Goal: Task Accomplishment & Management: Complete application form

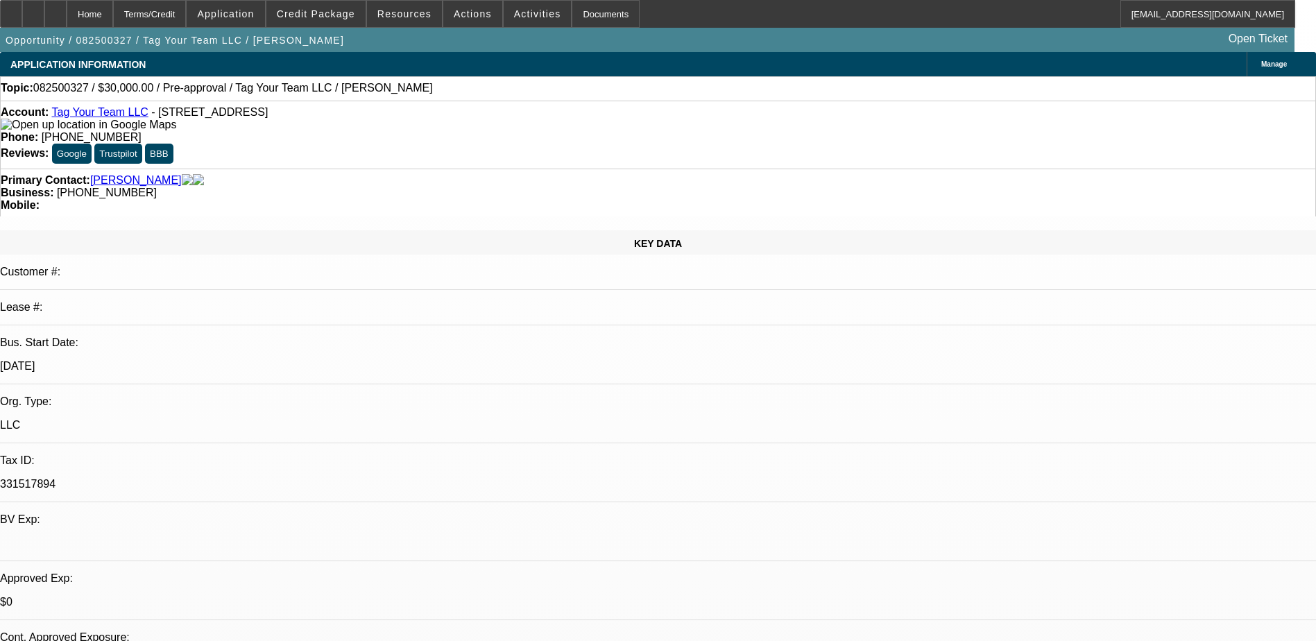
select select "0"
select select "2"
select select "0.1"
select select "4"
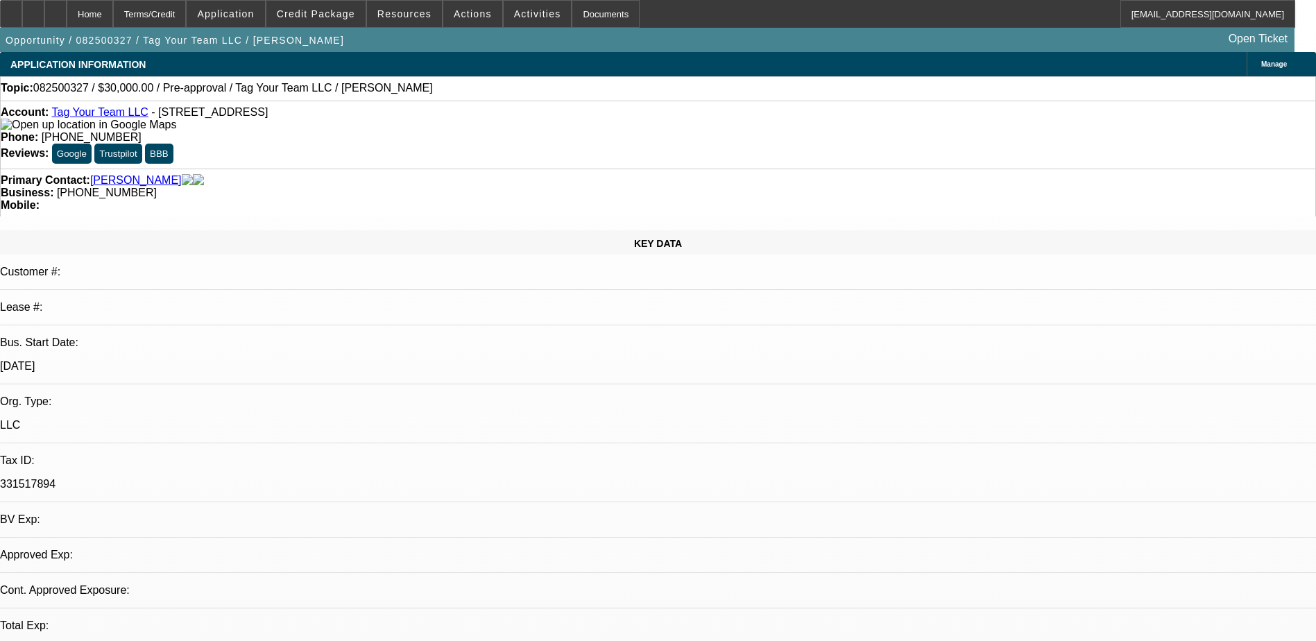
select select "0"
select select "2"
select select "0.1"
select select "4"
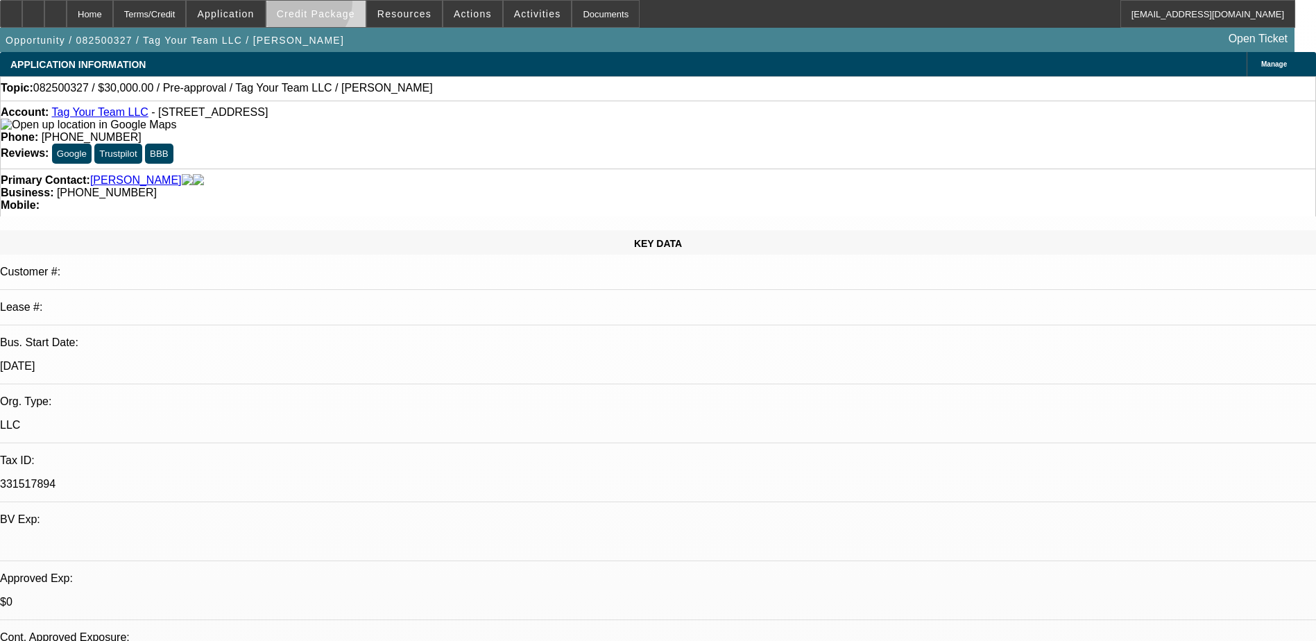
click at [325, 5] on span at bounding box center [315, 13] width 99 height 33
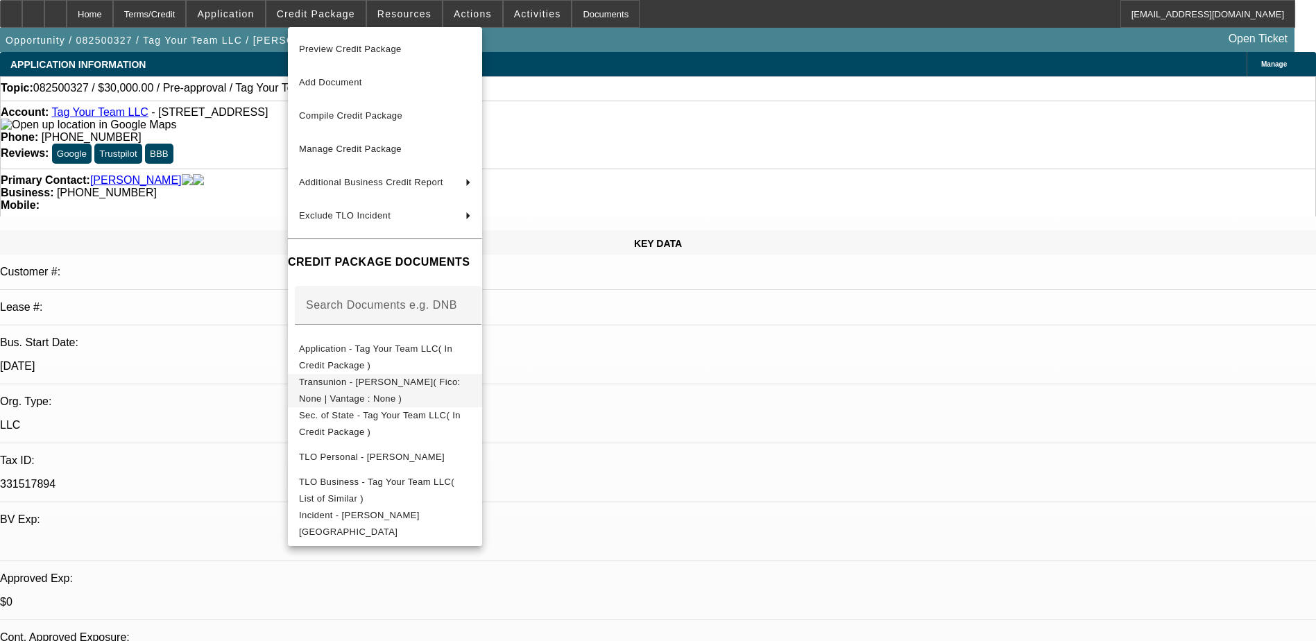
click at [387, 393] on span "Transunion - Phillip, Jelano( Fico: None | Vantage : None )" at bounding box center [385, 390] width 172 height 33
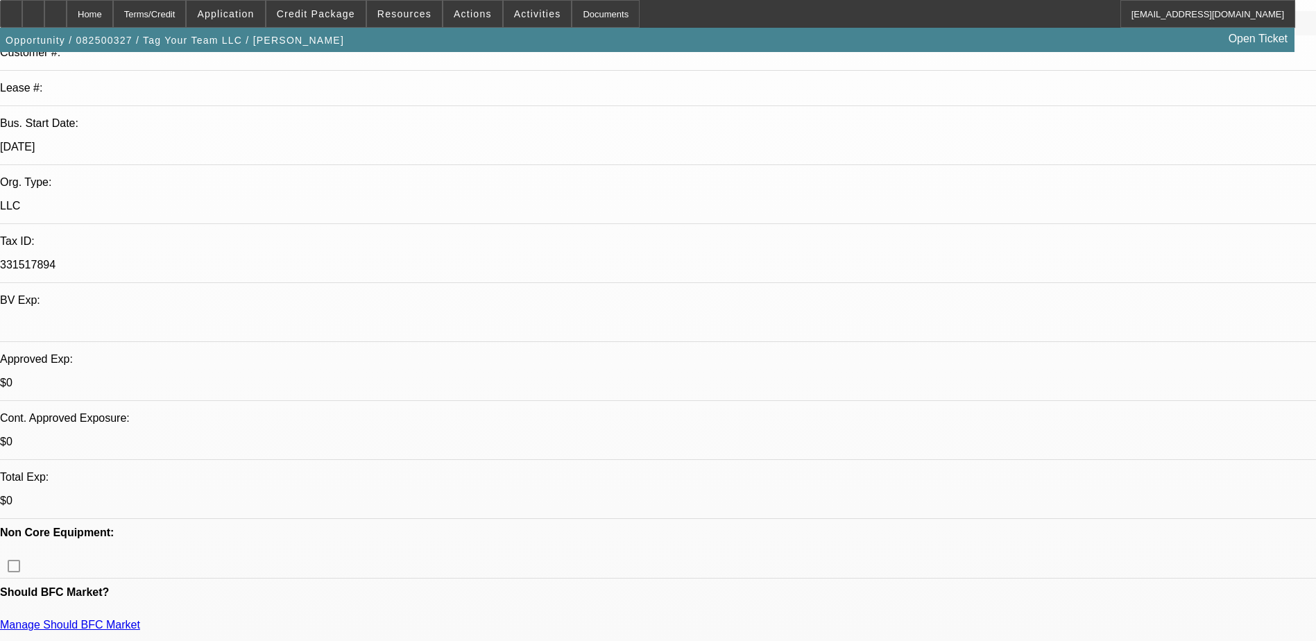
scroll to position [277, 0]
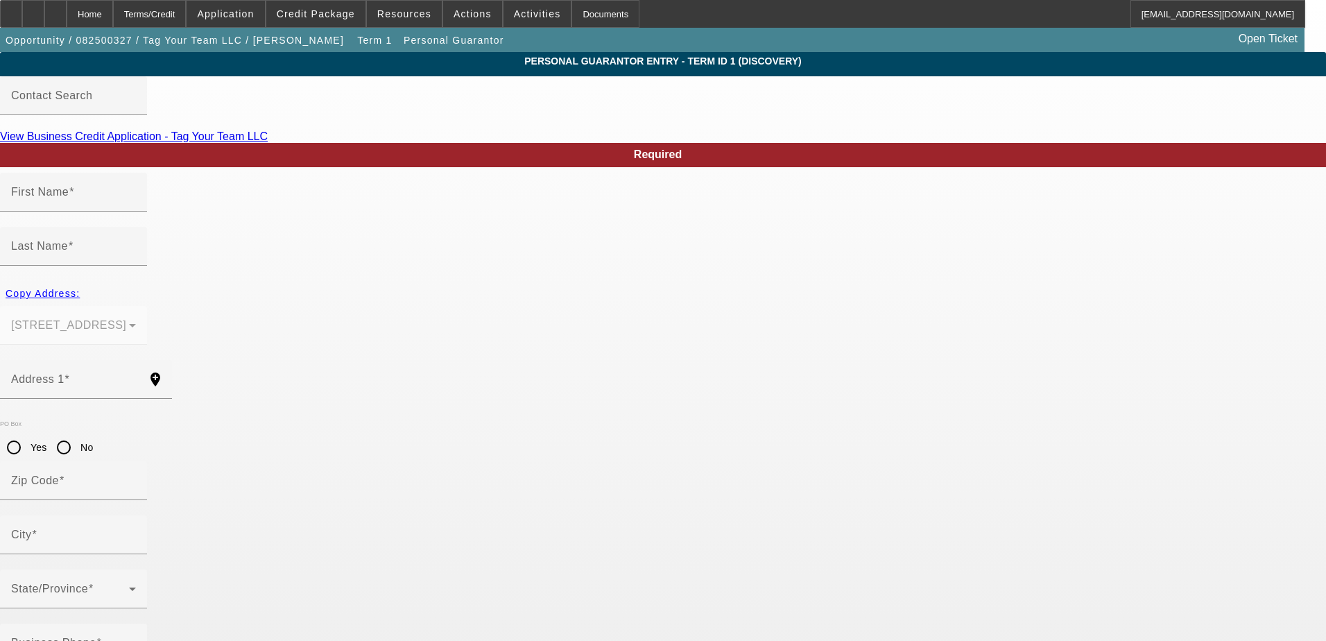
type input "Jelano"
type input "Phillip"
type input "70 Catalina Cut"
radio input "true"
type input "31324"
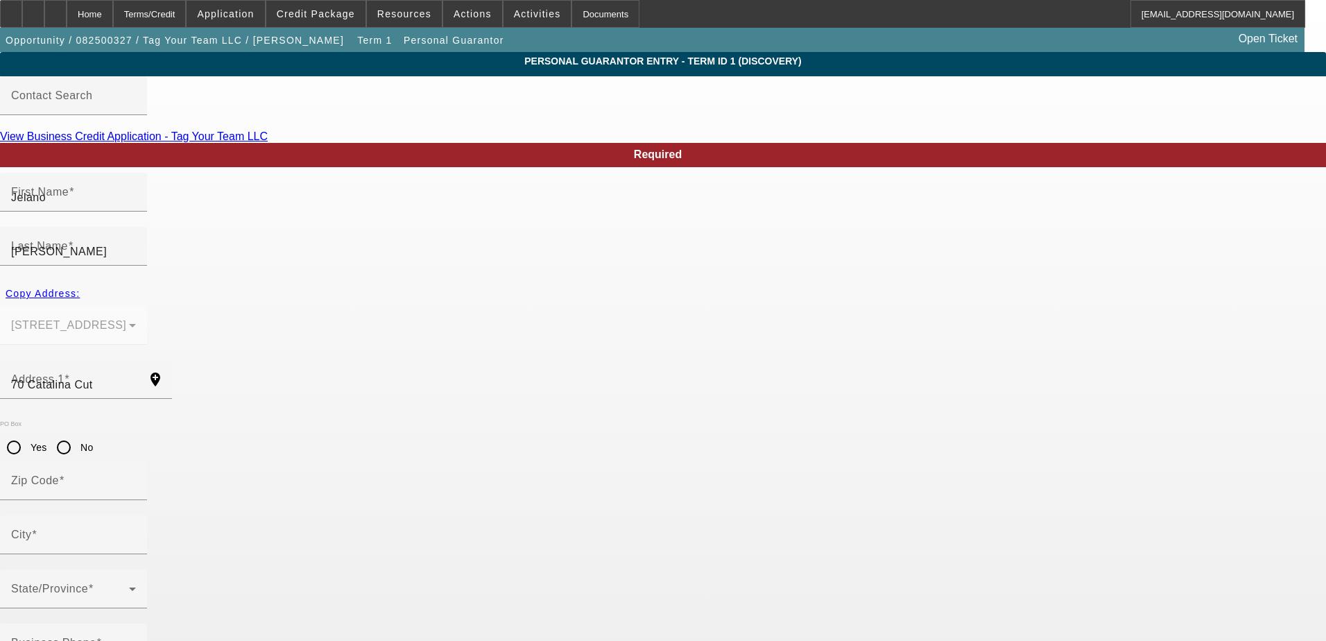
type input "Richmond Hill"
type input "[PHONE_NUMBER]"
type input "100"
type input "771-82-9547"
type input "admin@tagyourteam.com"
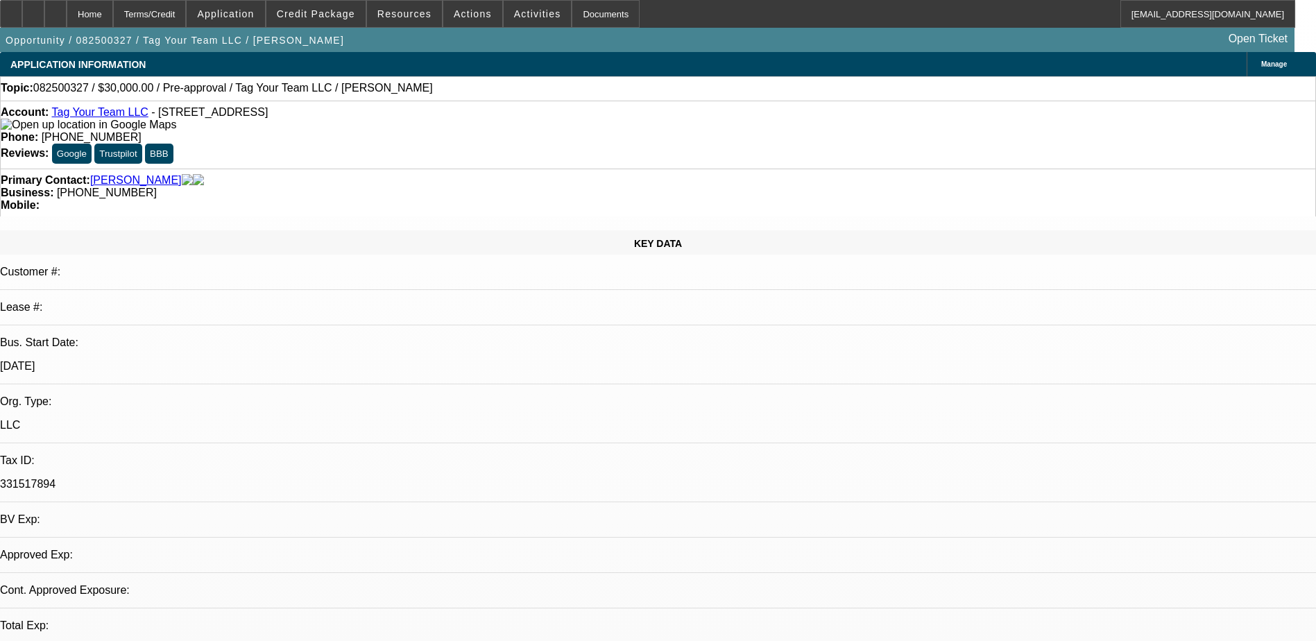
select select "0"
select select "2"
select select "0.1"
select select "4"
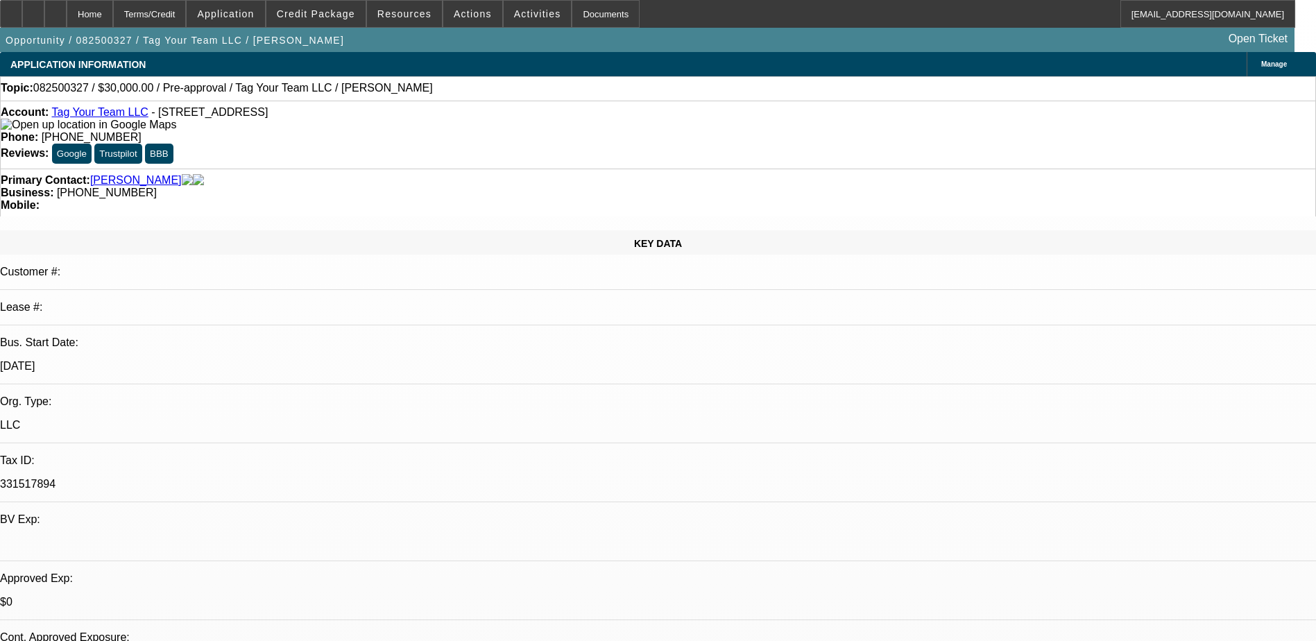
click at [254, 15] on span "Application" at bounding box center [225, 13] width 57 height 11
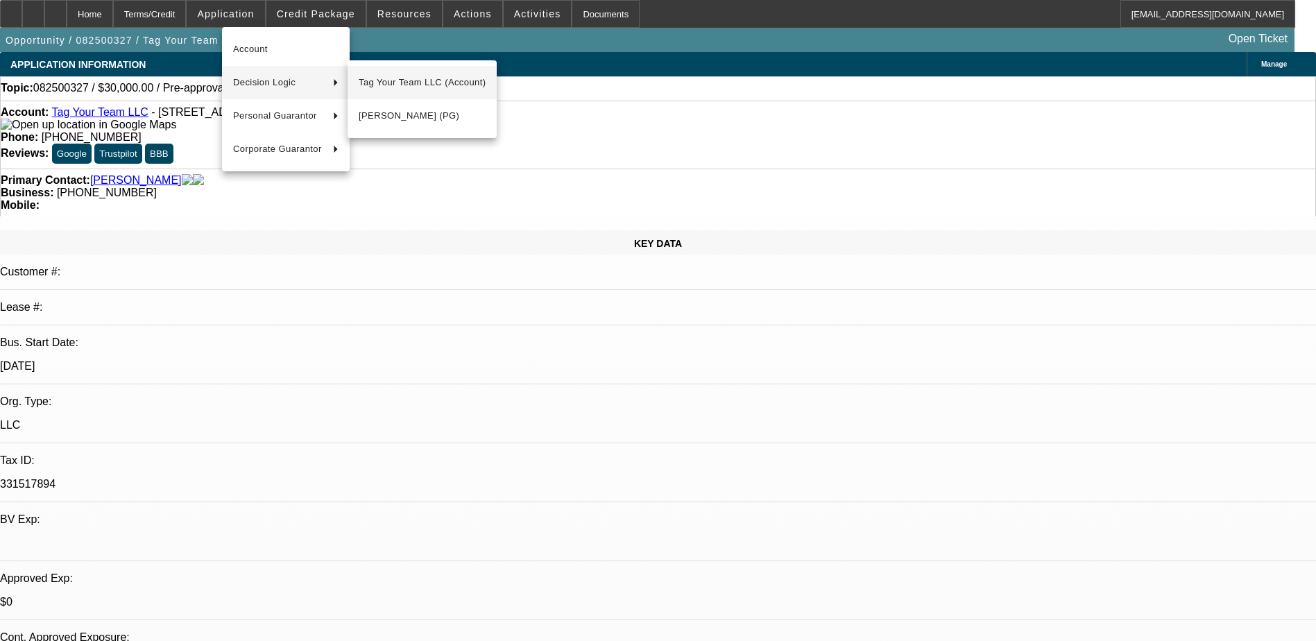
click at [415, 85] on span "Tag Your Team LLC (Account)" at bounding box center [422, 82] width 127 height 17
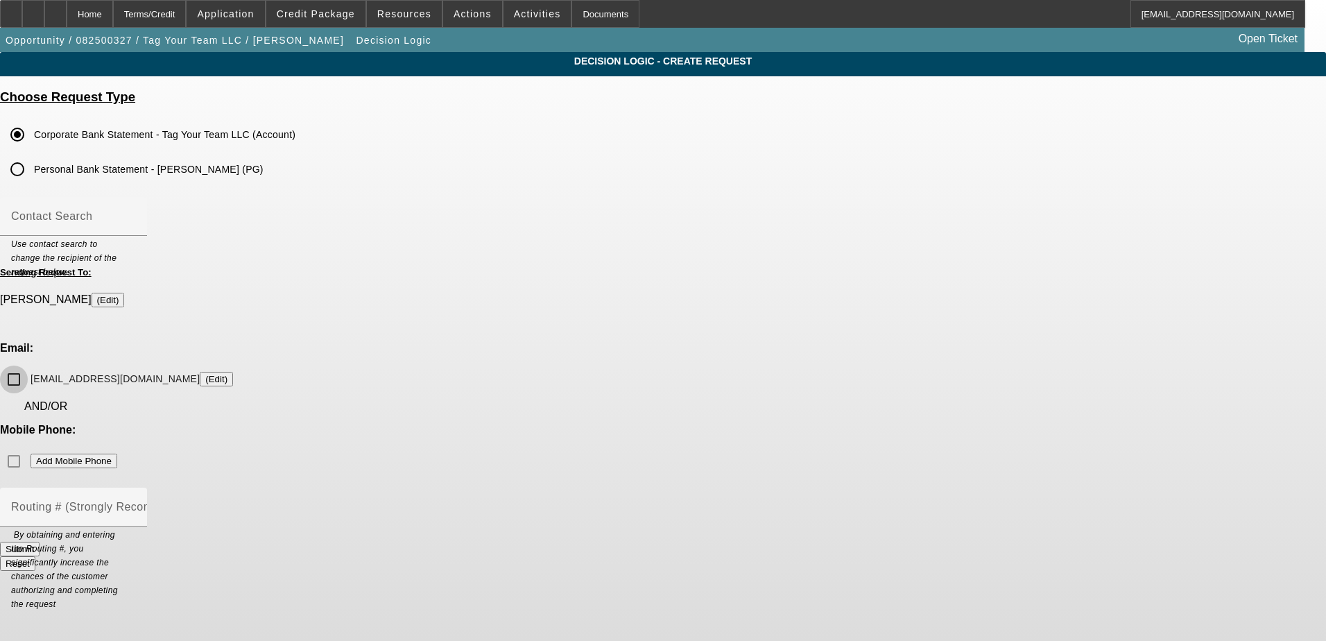
click at [28, 366] on input "admin@tagyourteam.com (Edit)" at bounding box center [14, 380] width 28 height 28
click at [40, 542] on button "Submit" at bounding box center [20, 549] width 40 height 15
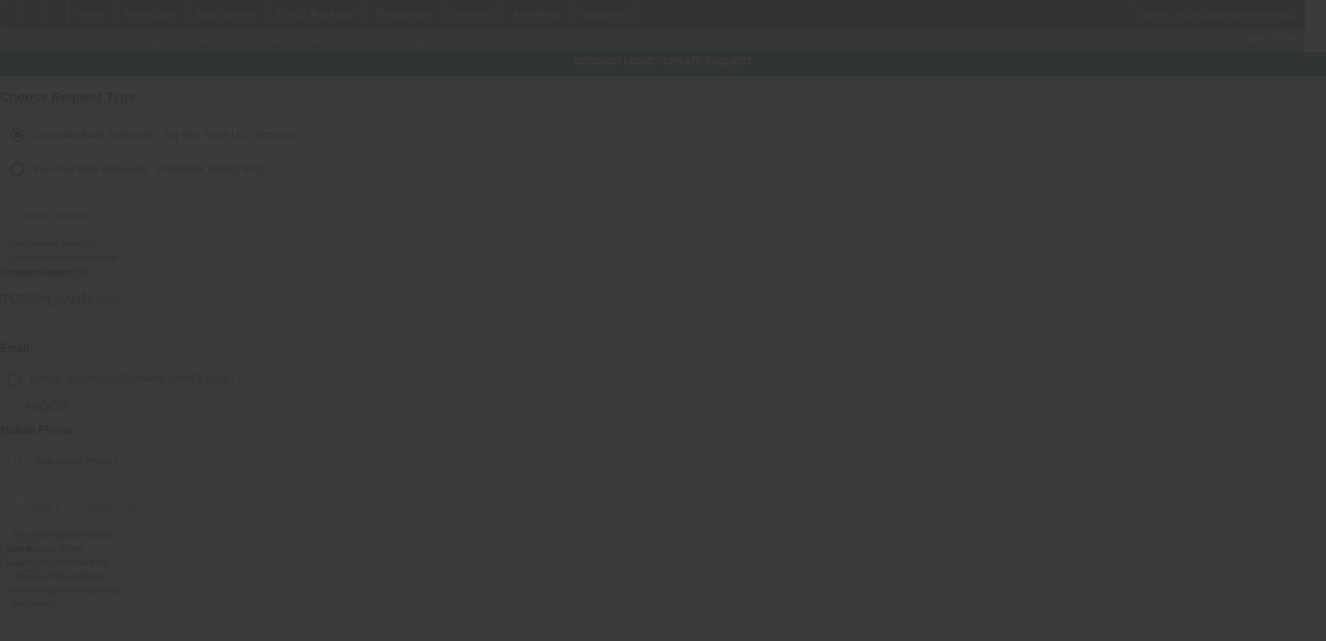
checkbox input "false"
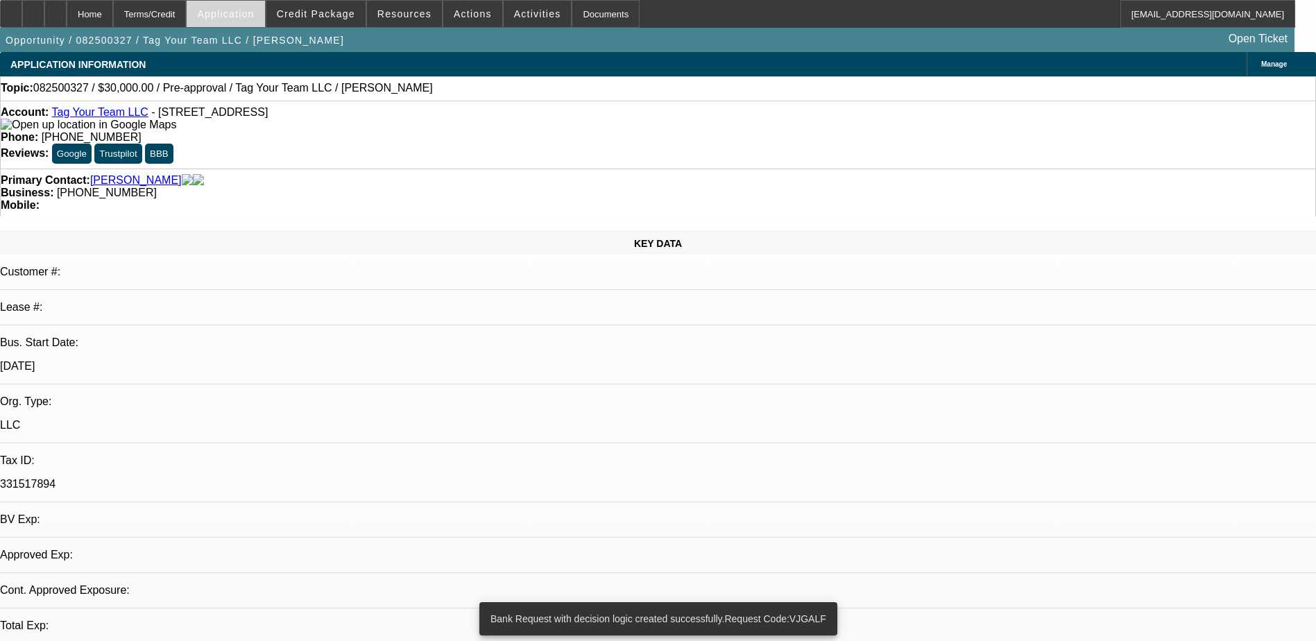
select select "0"
select select "2"
select select "0.1"
select select "4"
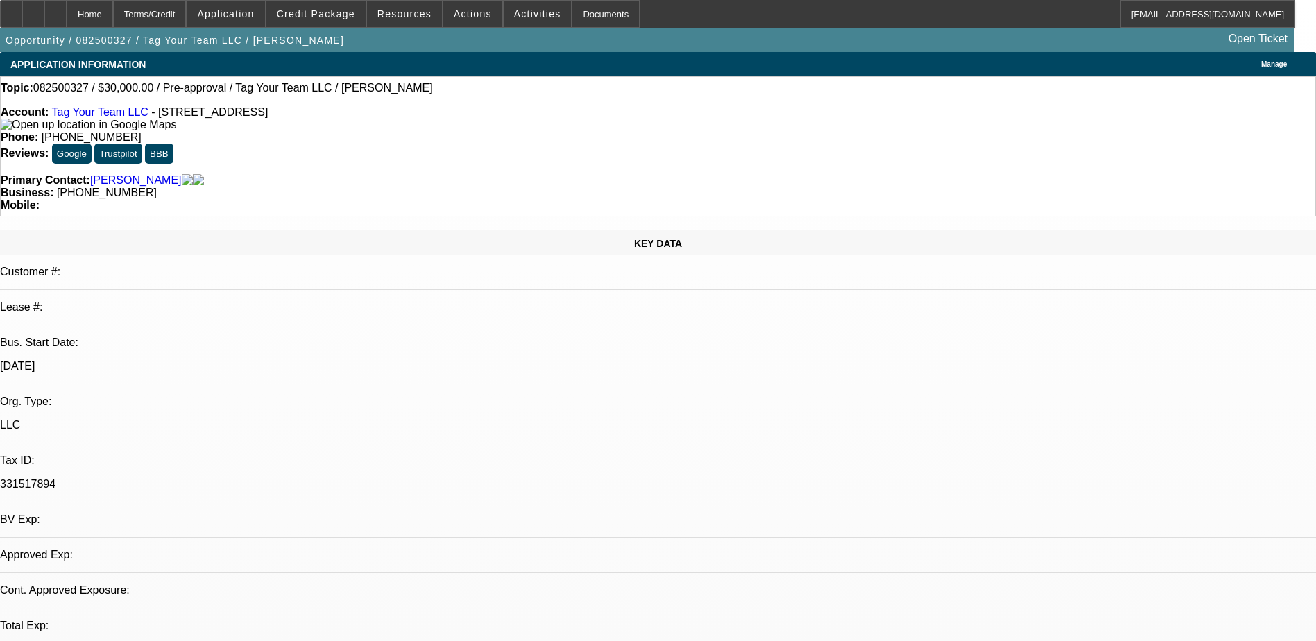
select select "0"
select select "2"
select select "0.1"
select select "1"
select select "2"
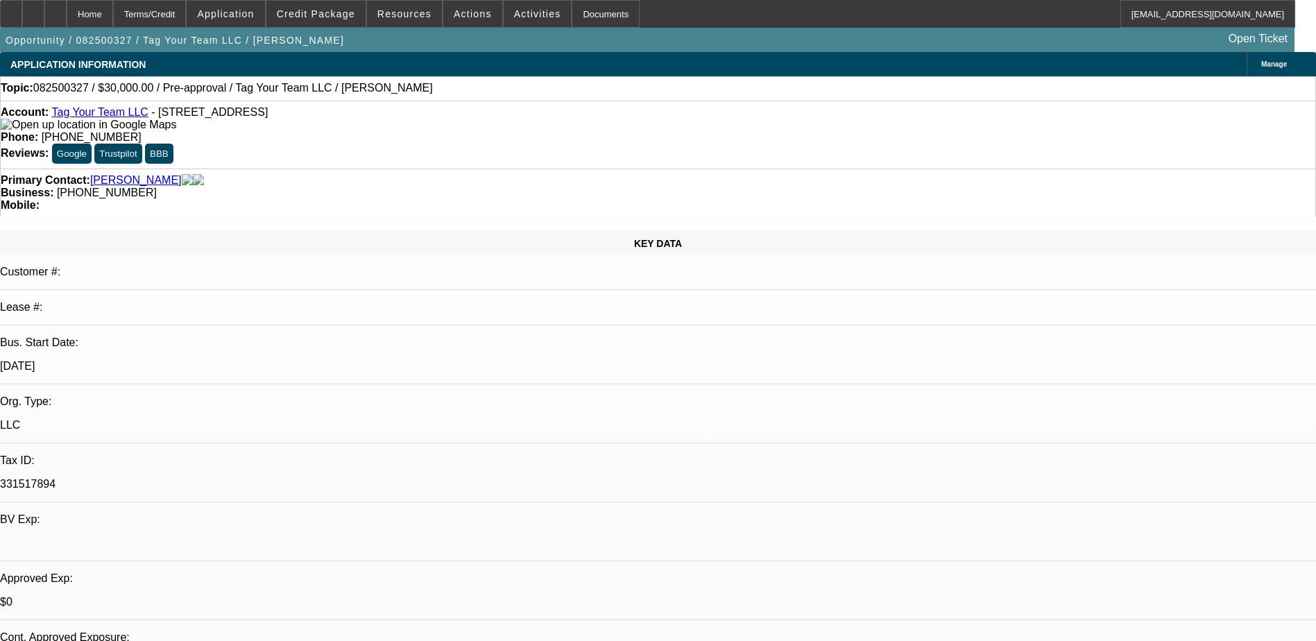
select select "4"
click at [407, 89] on div "Topic: 082500327 / $30,000.00 / Pre-approval / Tag Your Team LLC / Phillip, Cry…" at bounding box center [658, 88] width 1315 height 12
click at [328, 22] on span at bounding box center [315, 13] width 99 height 33
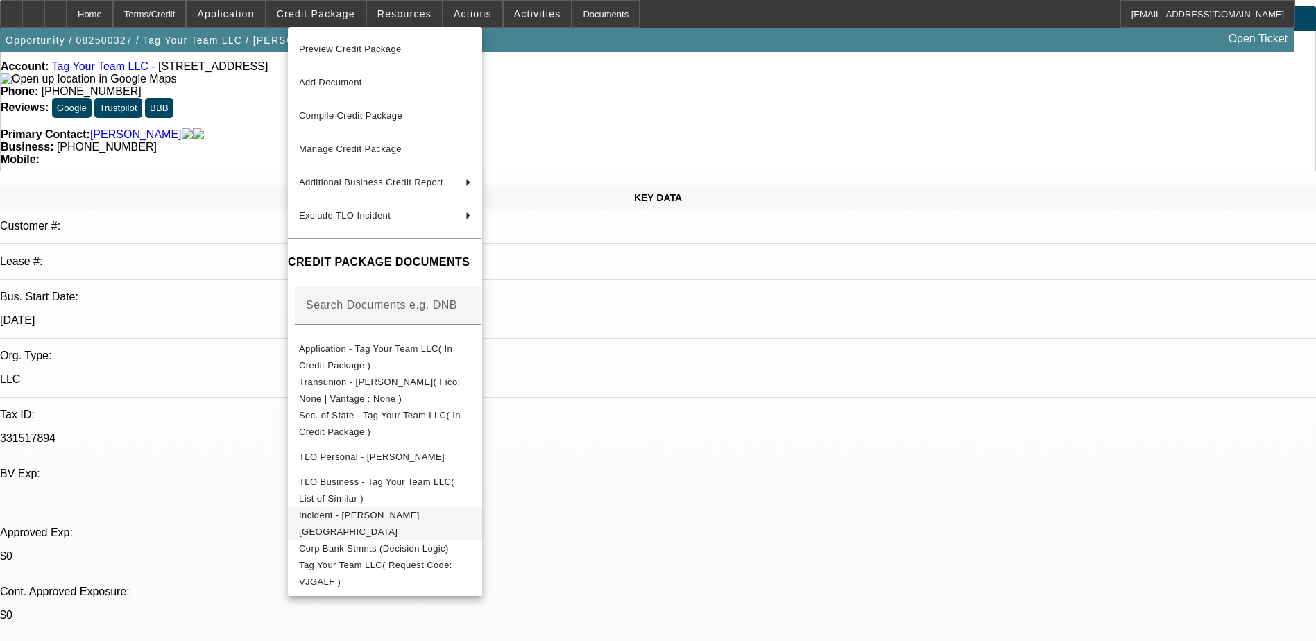
scroll to position [69, 0]
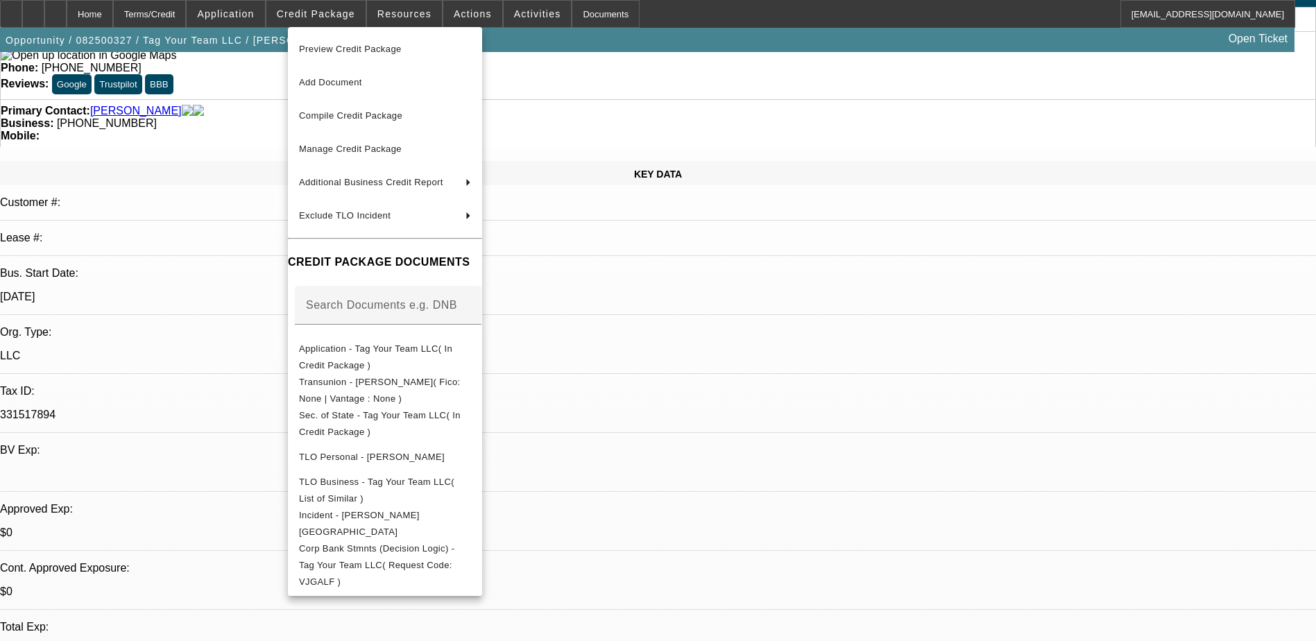
click at [760, 367] on div at bounding box center [658, 320] width 1316 height 641
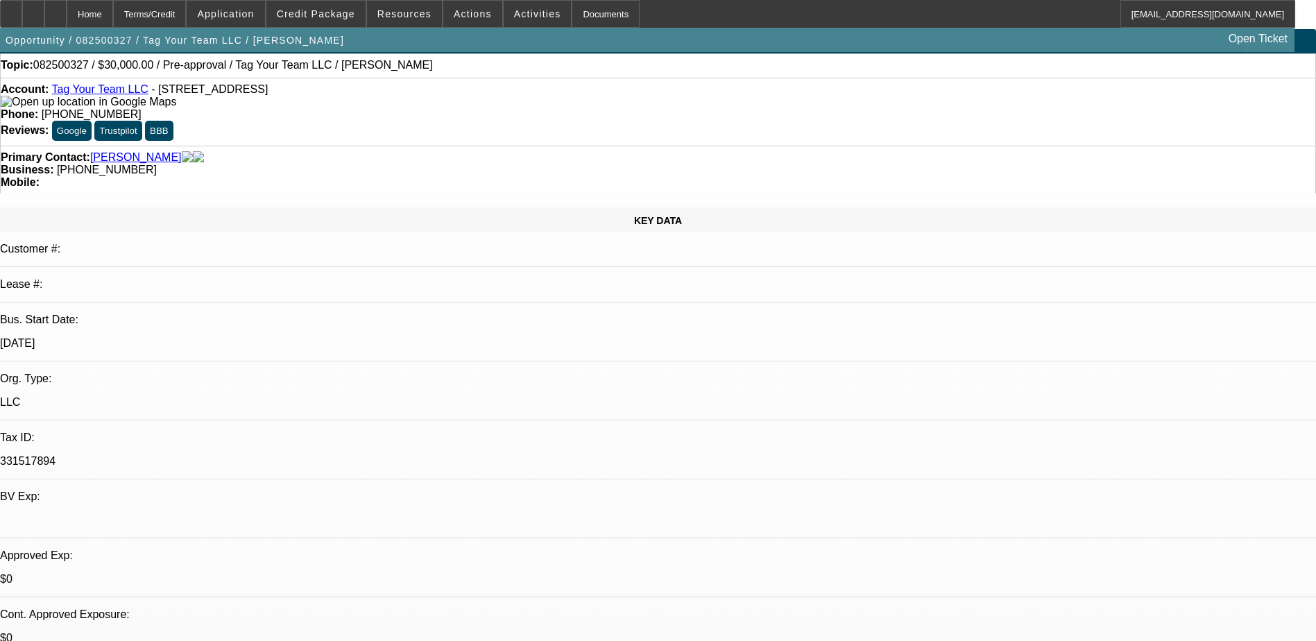
scroll to position [0, 0]
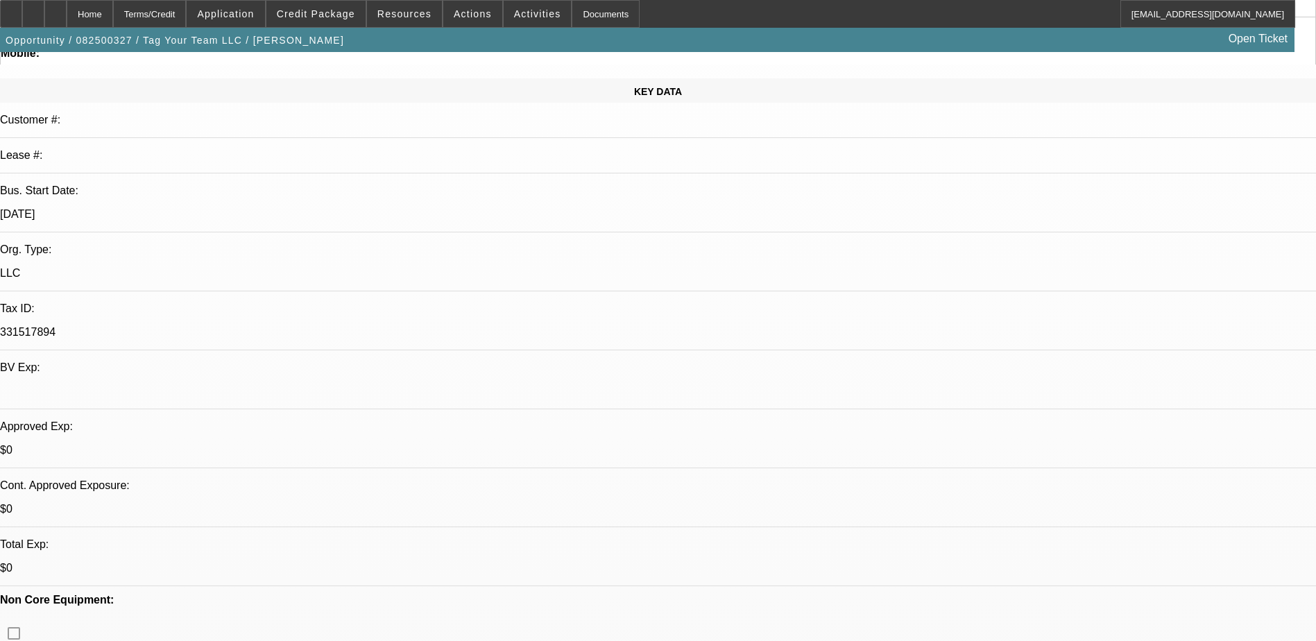
scroll to position [139, 0]
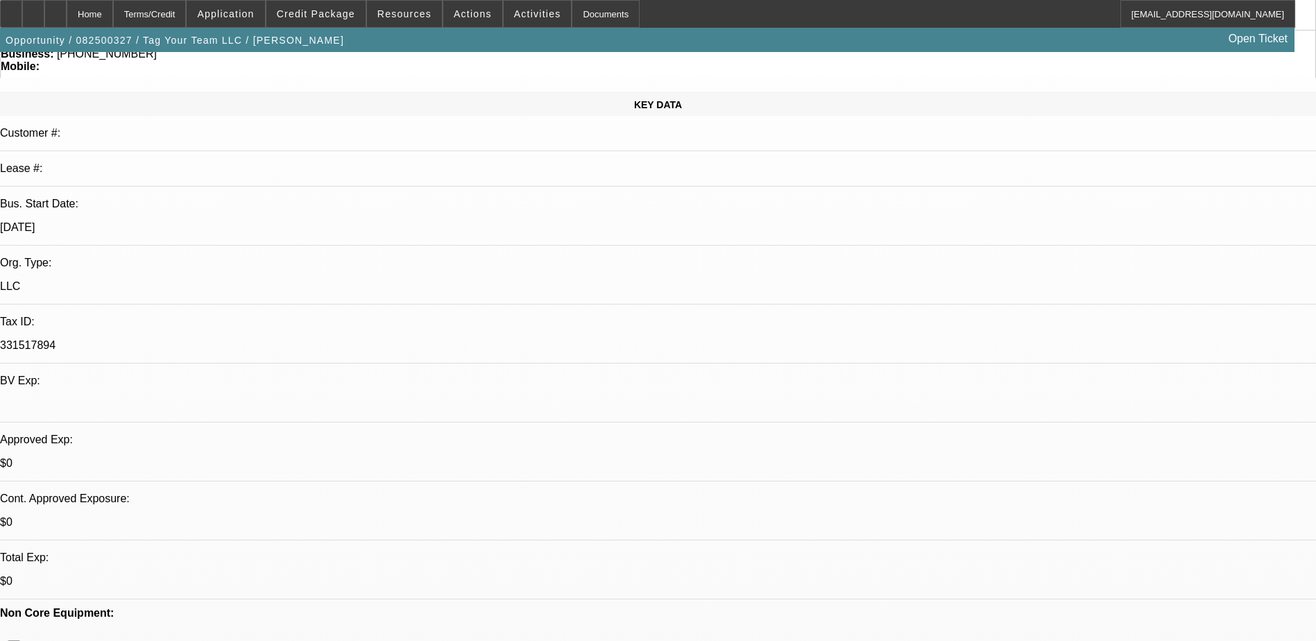
drag, startPoint x: 1018, startPoint y: 430, endPoint x: 1009, endPoint y: 427, distance: 10.1
drag, startPoint x: 1016, startPoint y: 226, endPoint x: 1086, endPoint y: 234, distance: 71.2
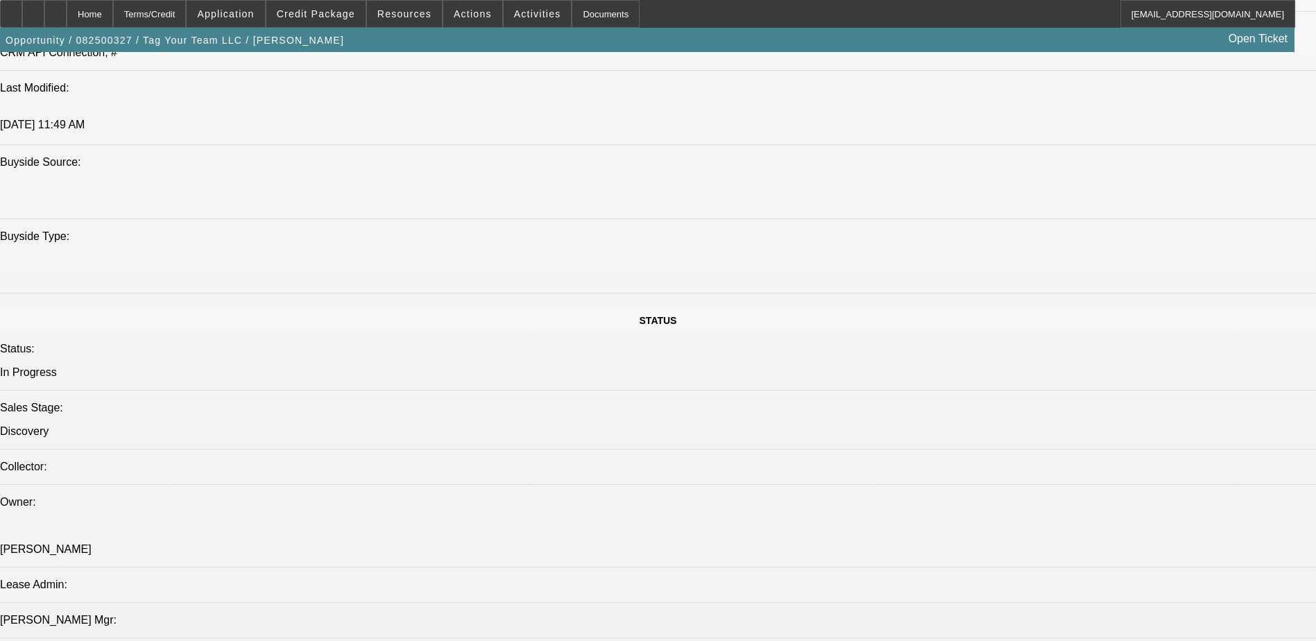
scroll to position [1526, 0]
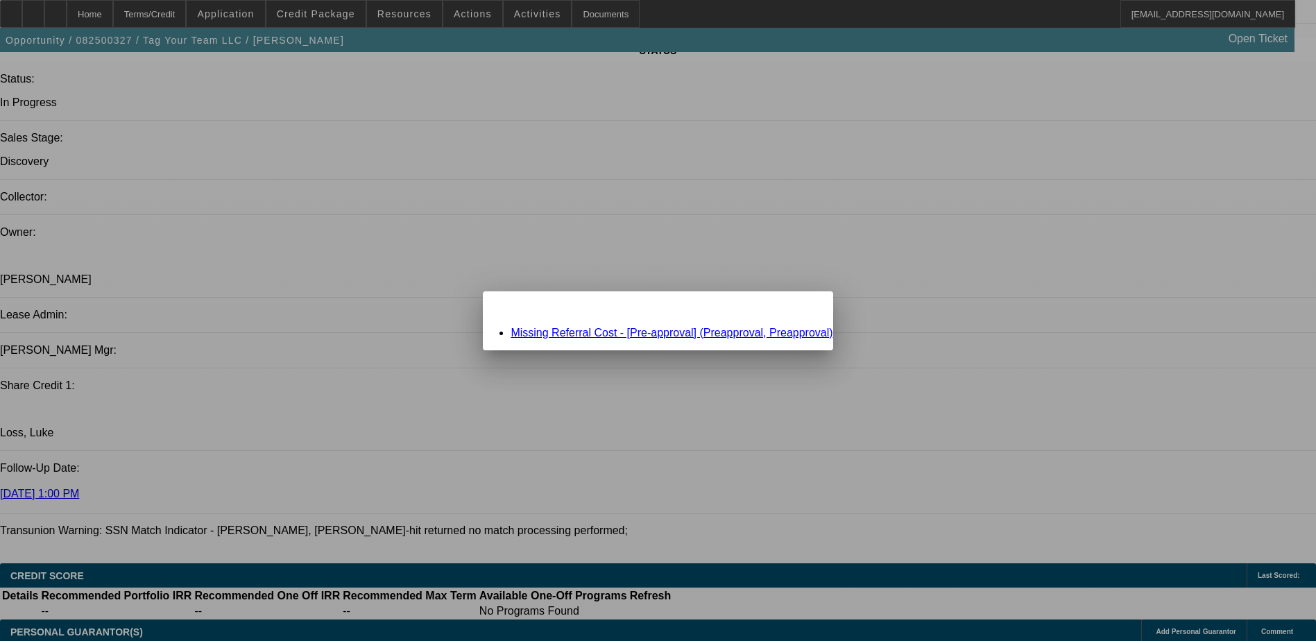
scroll to position [0, 0]
click at [732, 331] on link "Missing Referral Cost - [Pre-approval] (Preapproval, Preapproval)" at bounding box center [672, 333] width 322 height 12
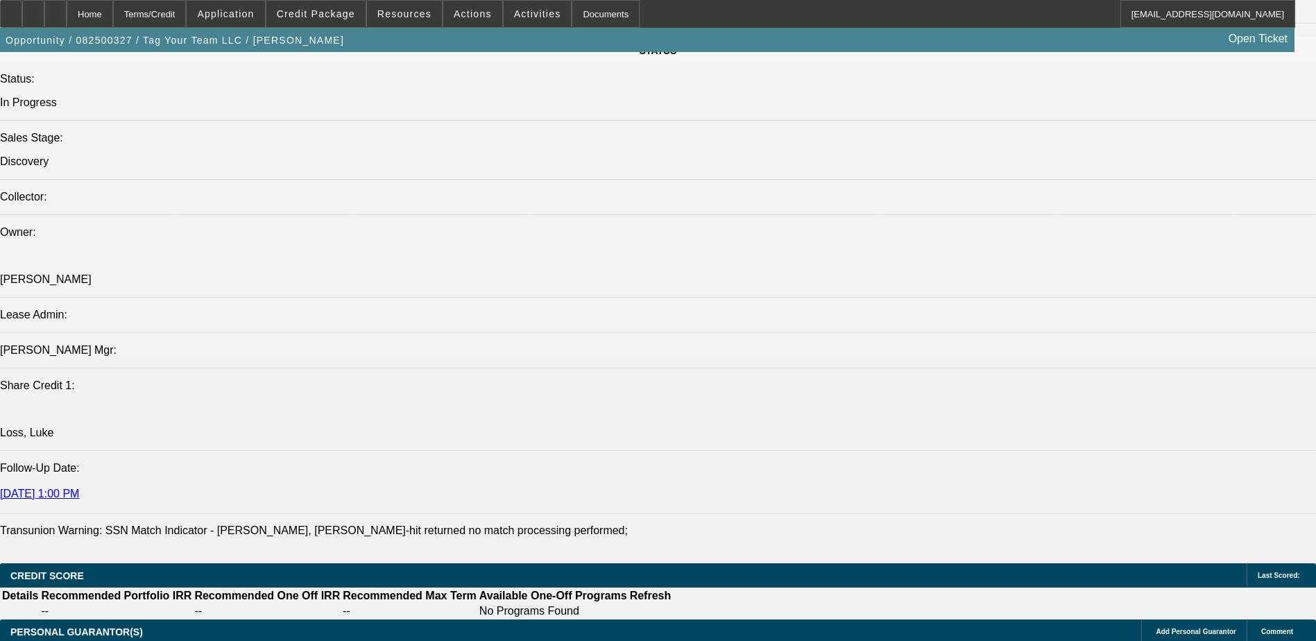
scroll to position [1526, 0]
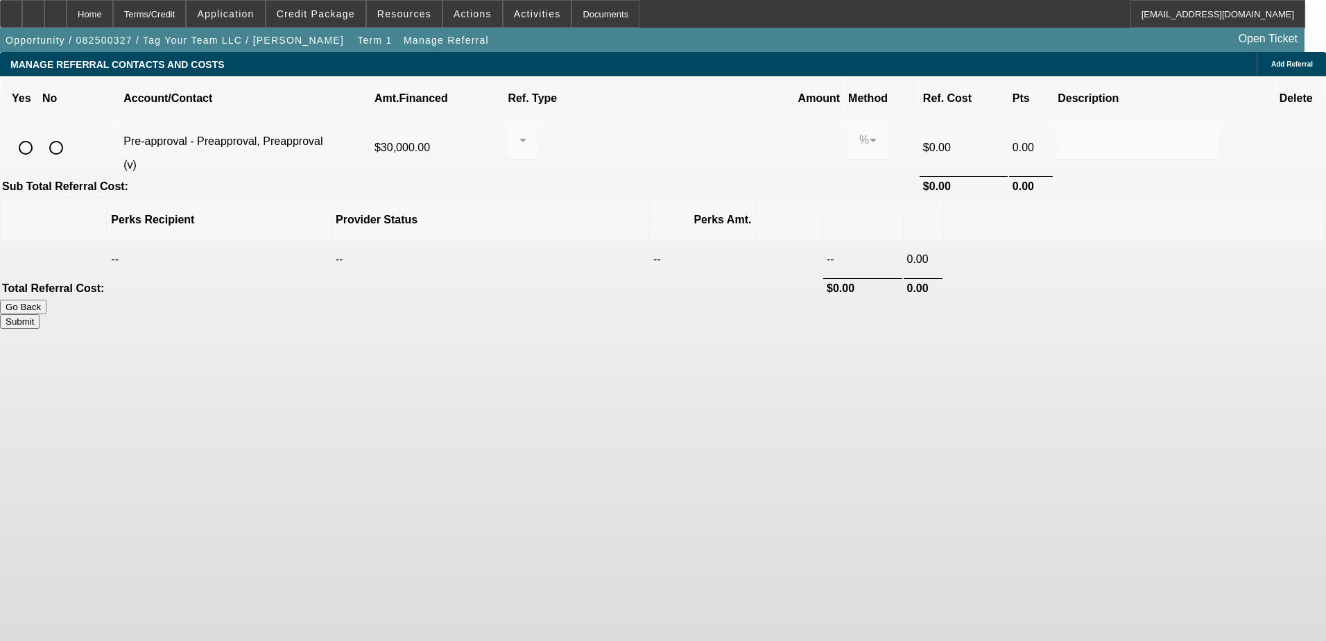
click at [46, 300] on button "Go Back" at bounding box center [23, 307] width 46 height 15
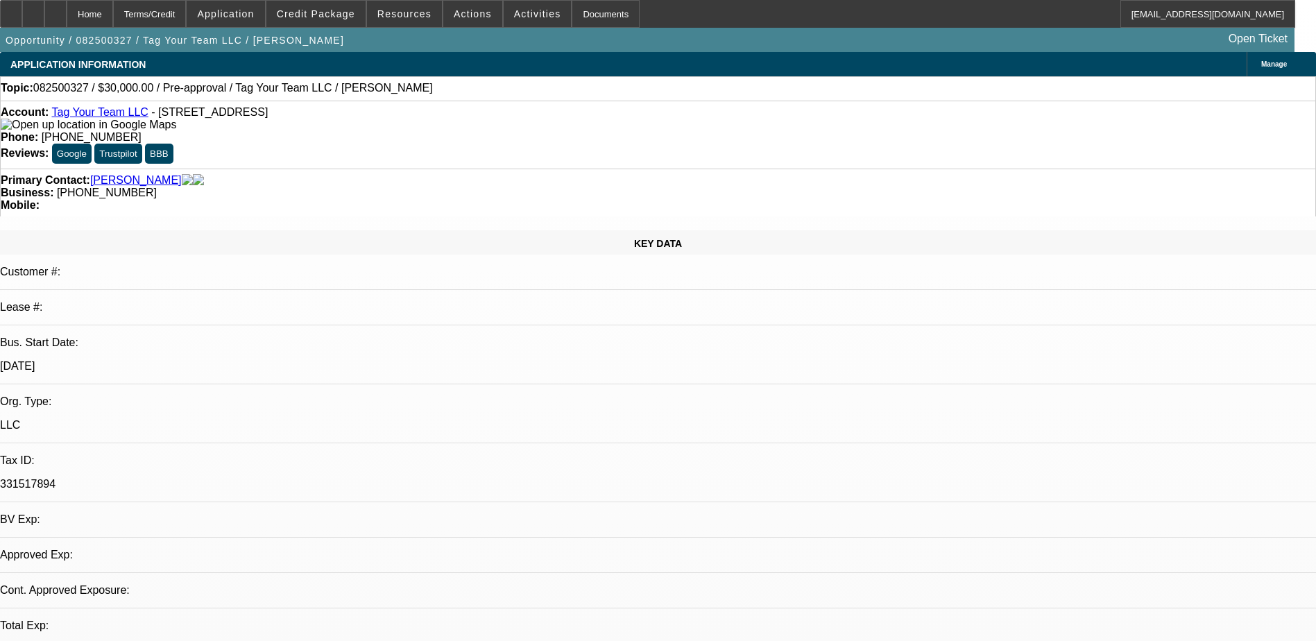
select select "0"
select select "2"
select select "0.1"
select select "4"
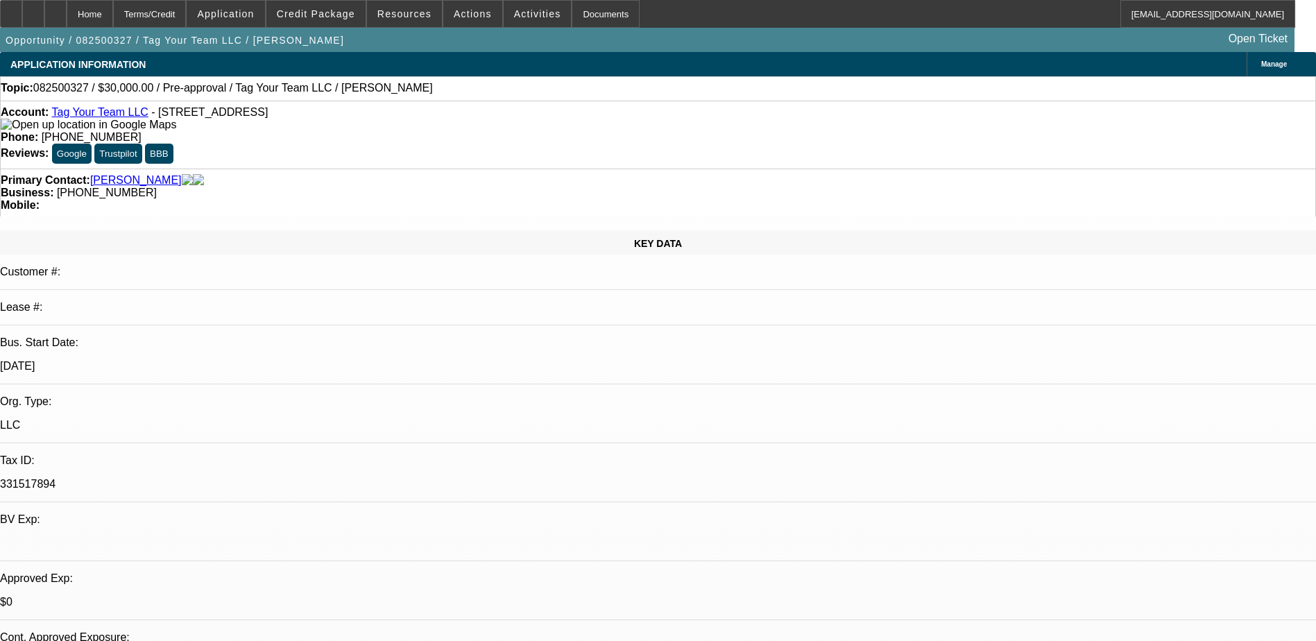
scroll to position [112, 0]
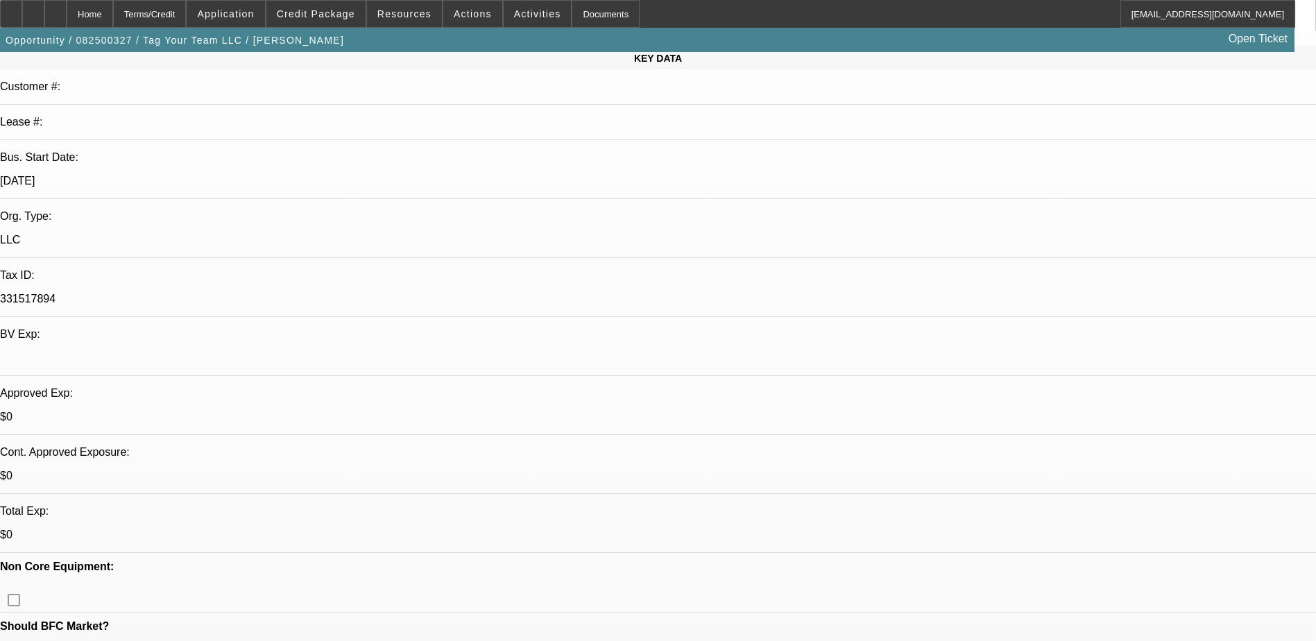
scroll to position [208, 0]
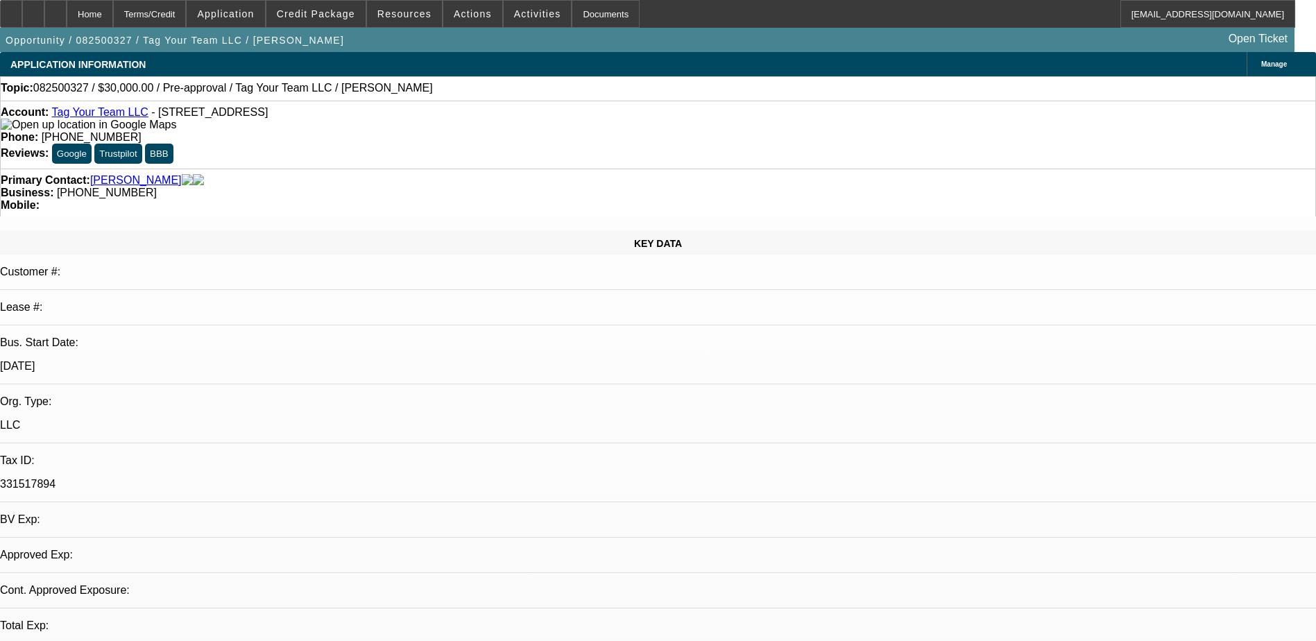
select select "0"
select select "2"
select select "0.1"
select select "1"
select select "2"
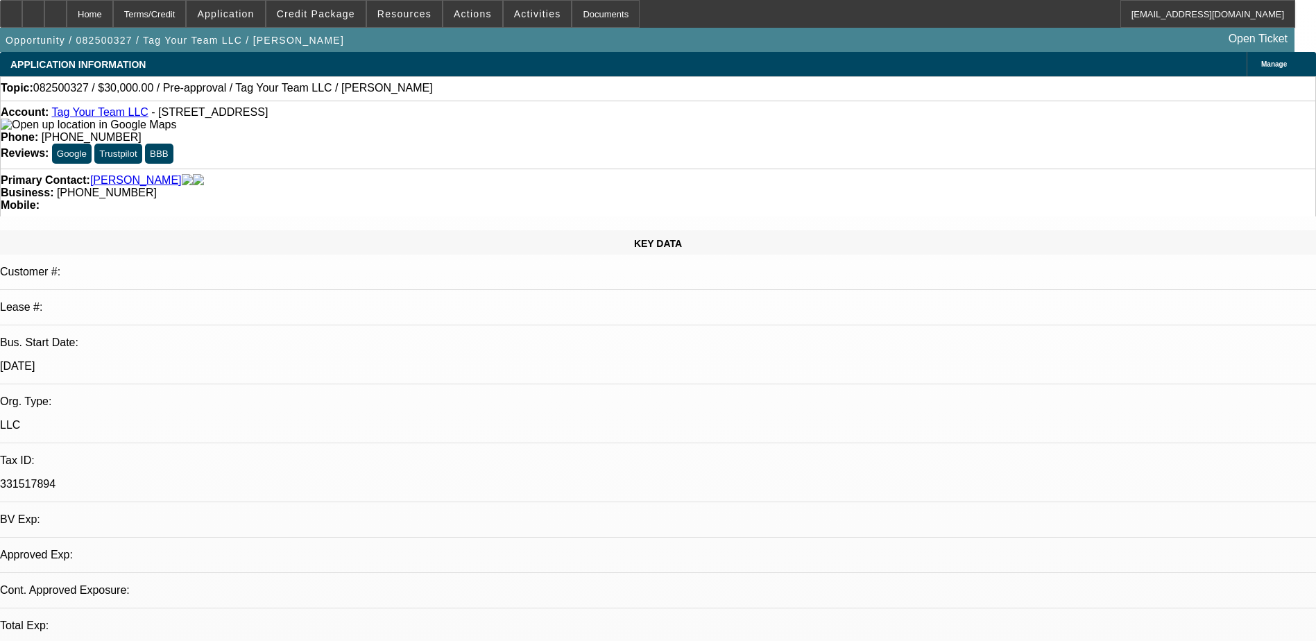
select select "4"
click at [514, 15] on span "Activities" at bounding box center [537, 13] width 47 height 11
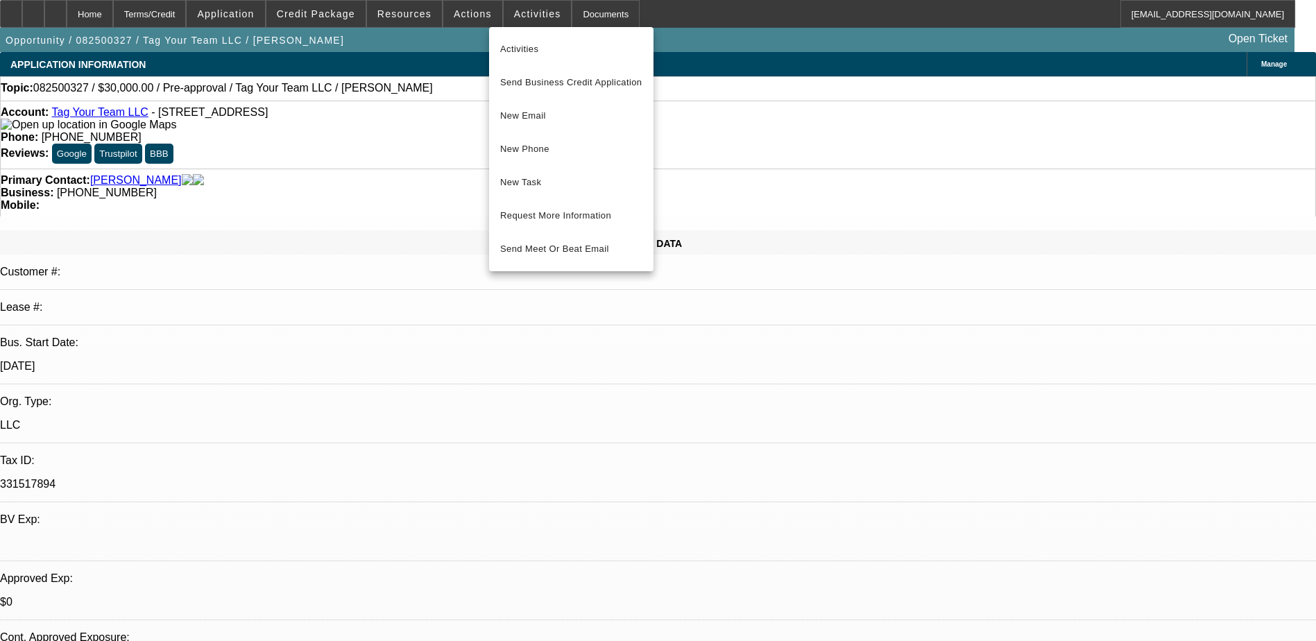
click at [563, 12] on div at bounding box center [658, 320] width 1316 height 641
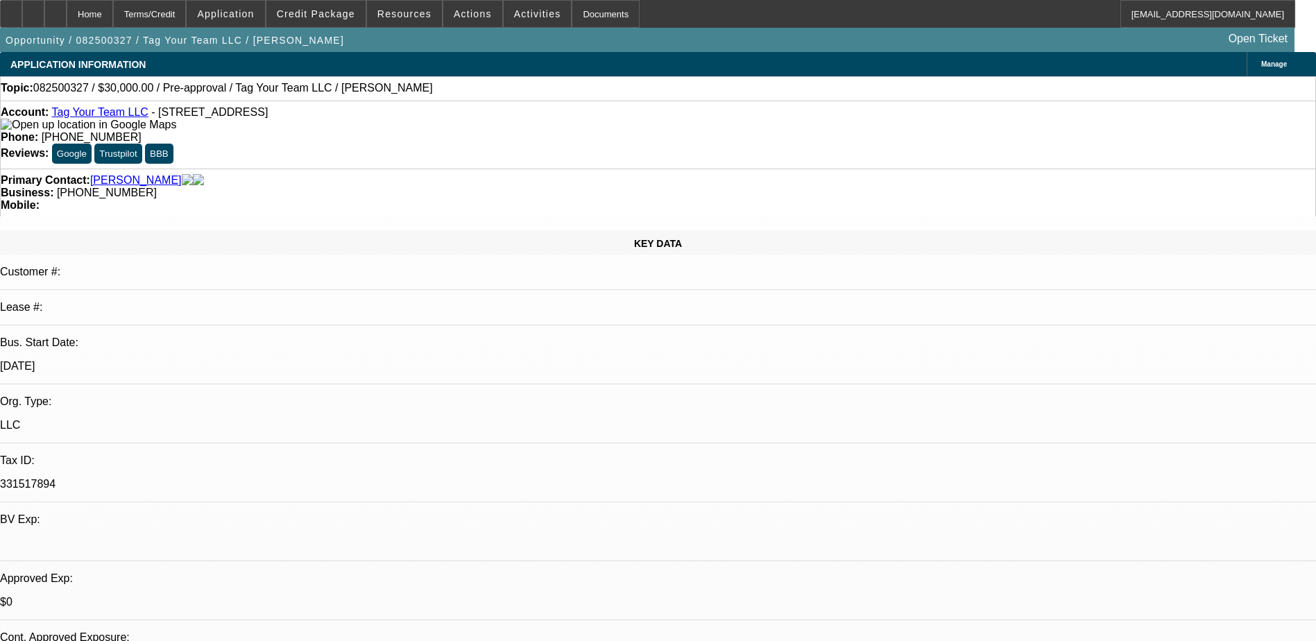
click at [572, 12] on div "Documents" at bounding box center [606, 14] width 68 height 28
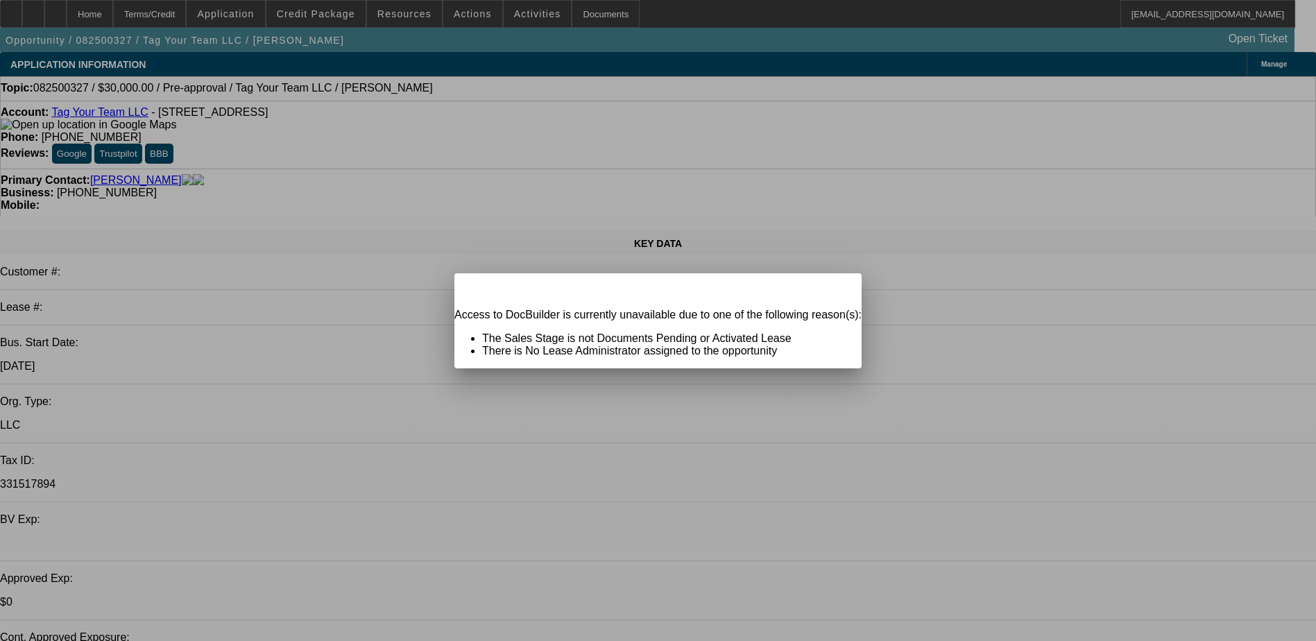
click at [835, 289] on span "Close" at bounding box center [844, 286] width 19 height 8
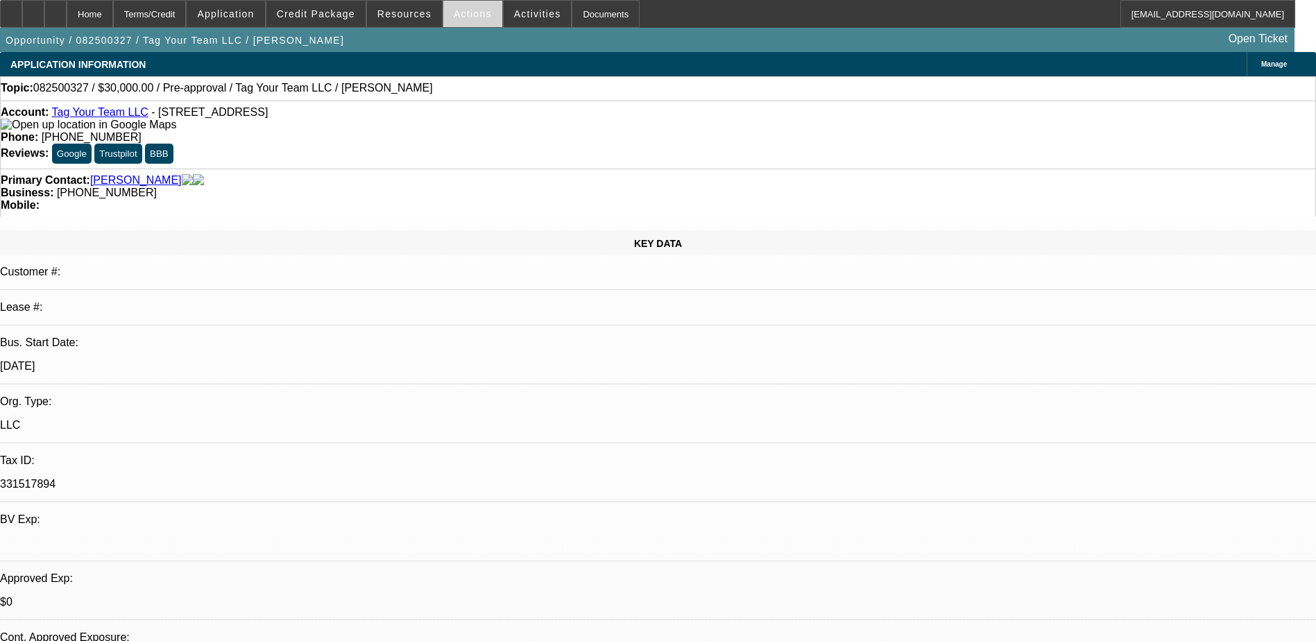
click at [456, 19] on span "Actions" at bounding box center [473, 13] width 38 height 11
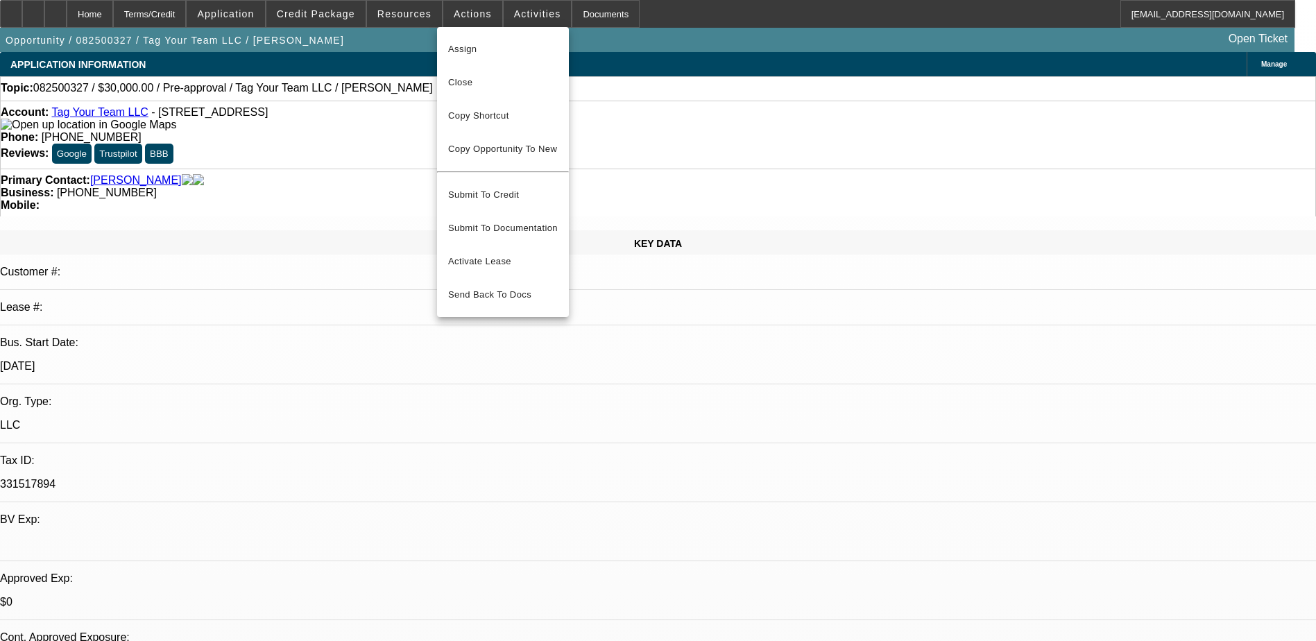
click at [617, 98] on div at bounding box center [658, 320] width 1316 height 641
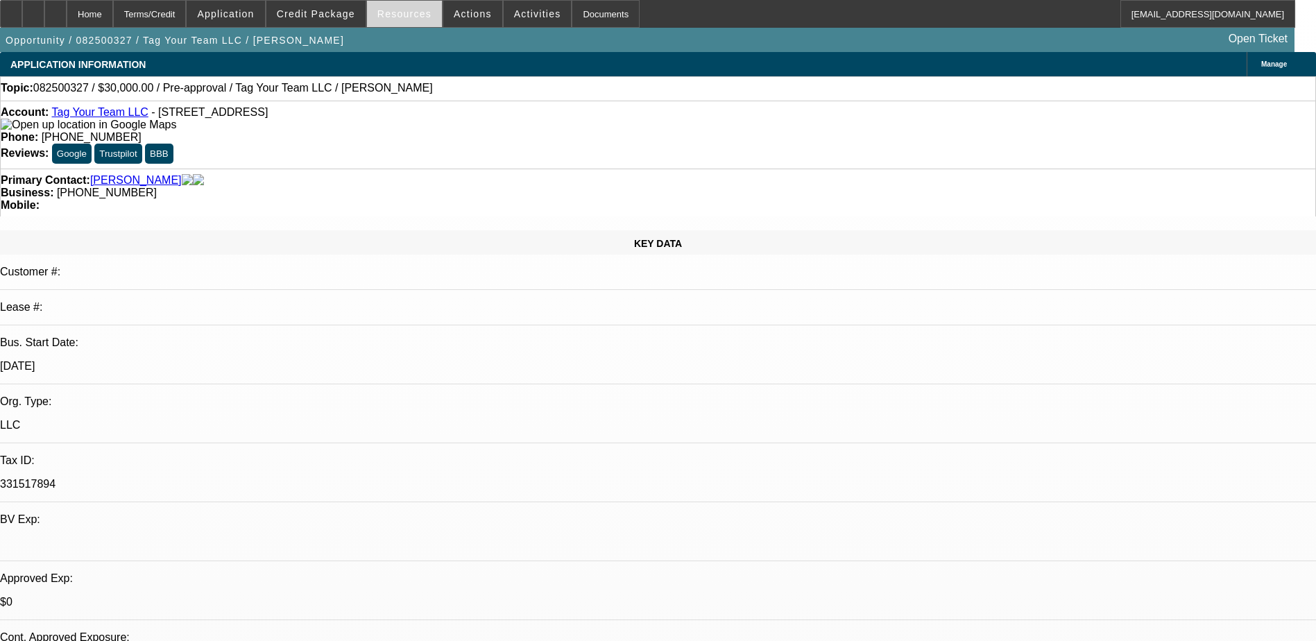
click at [390, 6] on span at bounding box center [404, 13] width 75 height 33
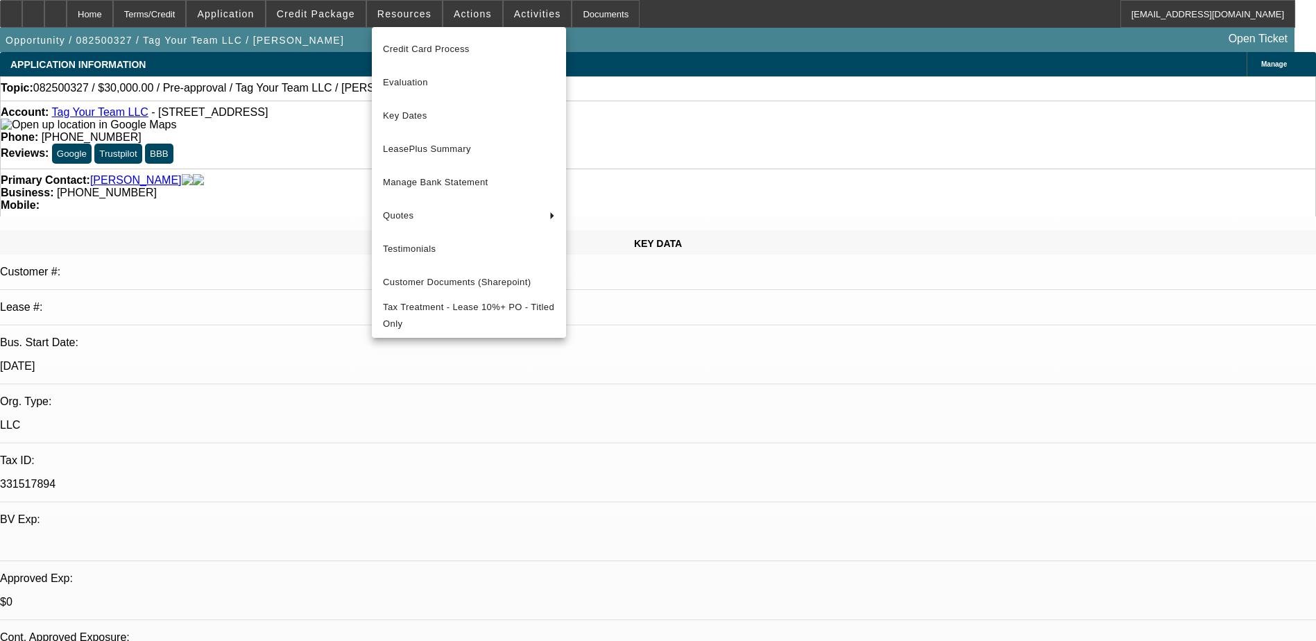
drag, startPoint x: 613, startPoint y: 97, endPoint x: 600, endPoint y: 93, distance: 13.8
click at [613, 96] on div at bounding box center [658, 320] width 1316 height 641
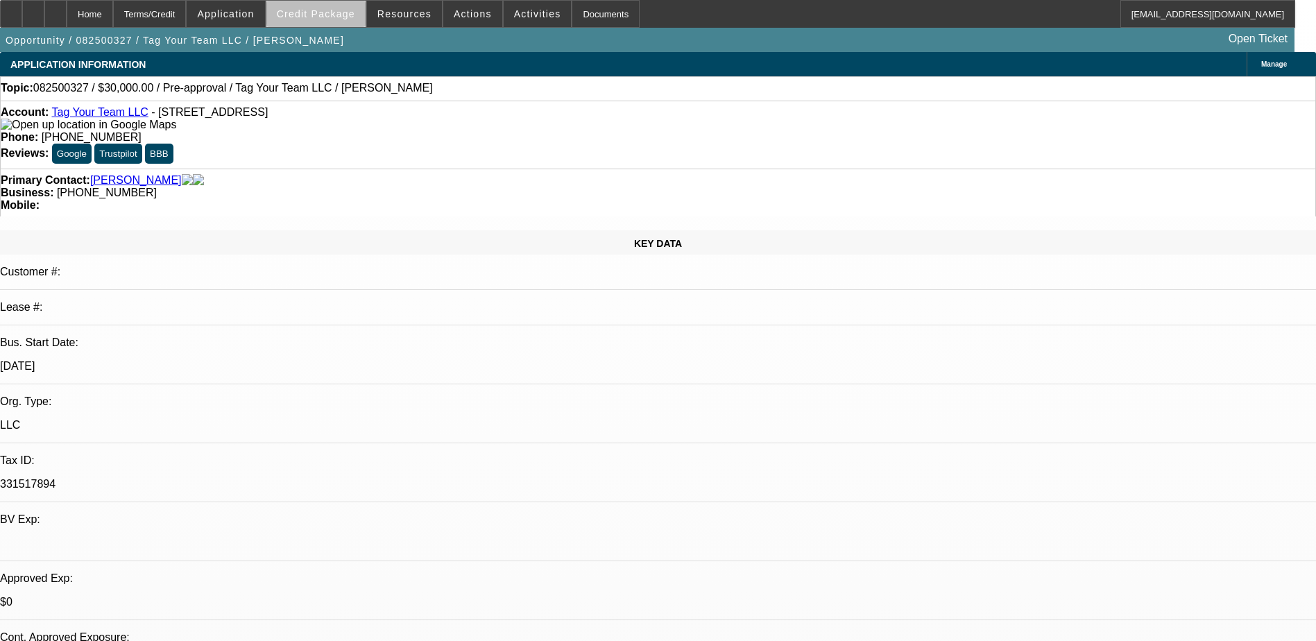
click at [343, 15] on span "Credit Package" at bounding box center [316, 13] width 78 height 11
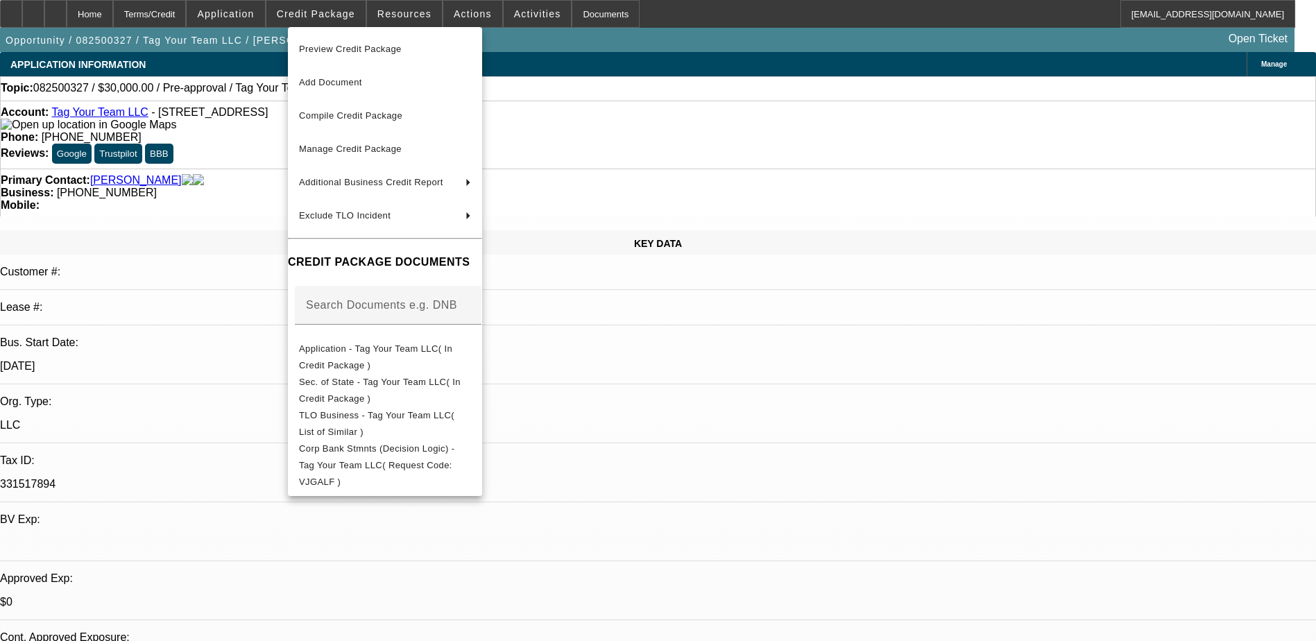
click at [704, 87] on div at bounding box center [658, 320] width 1316 height 641
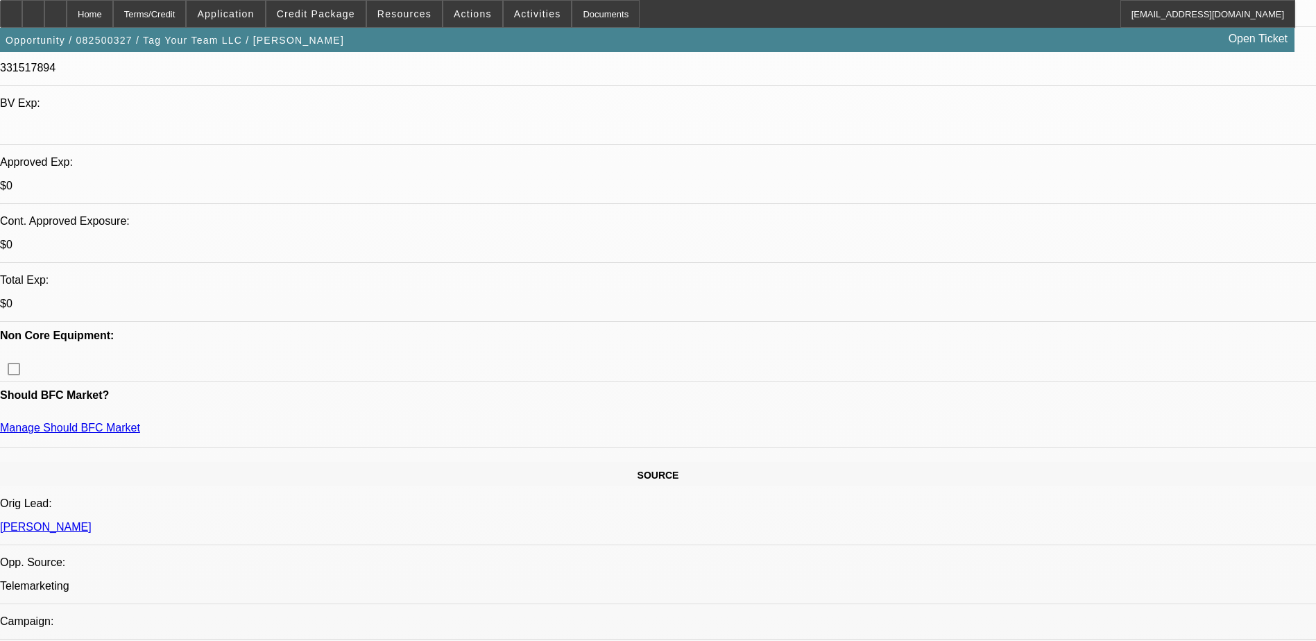
scroll to position [347, 0]
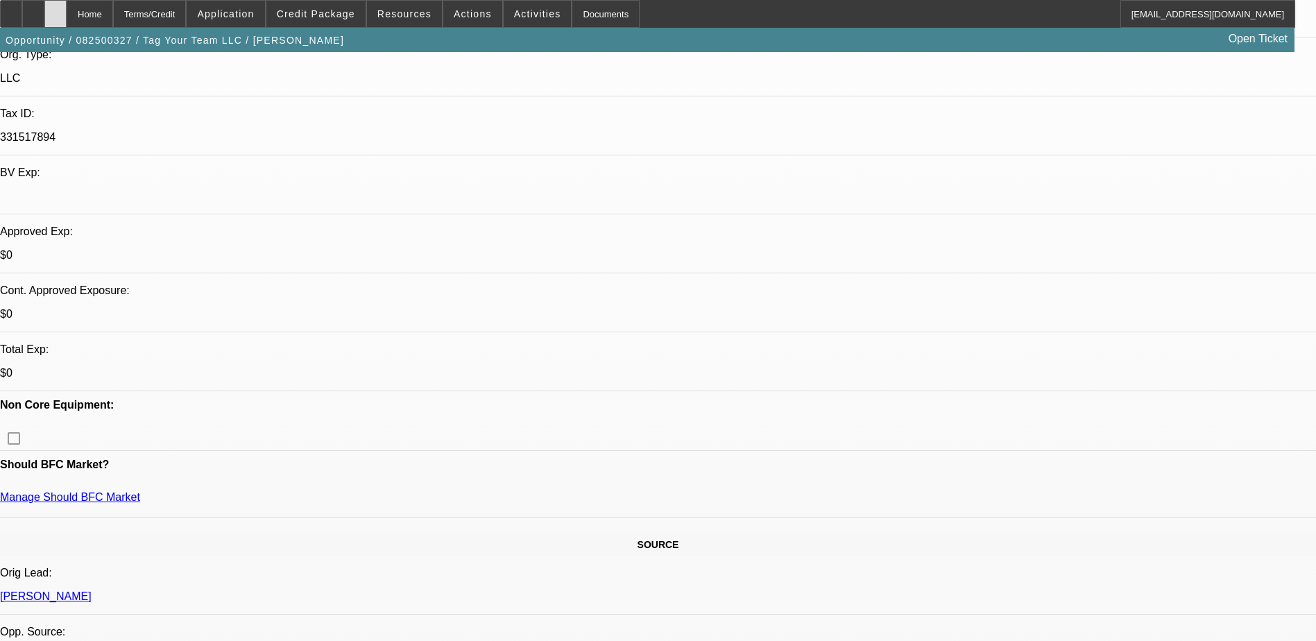
click at [55, 9] on icon at bounding box center [55, 9] width 0 height 0
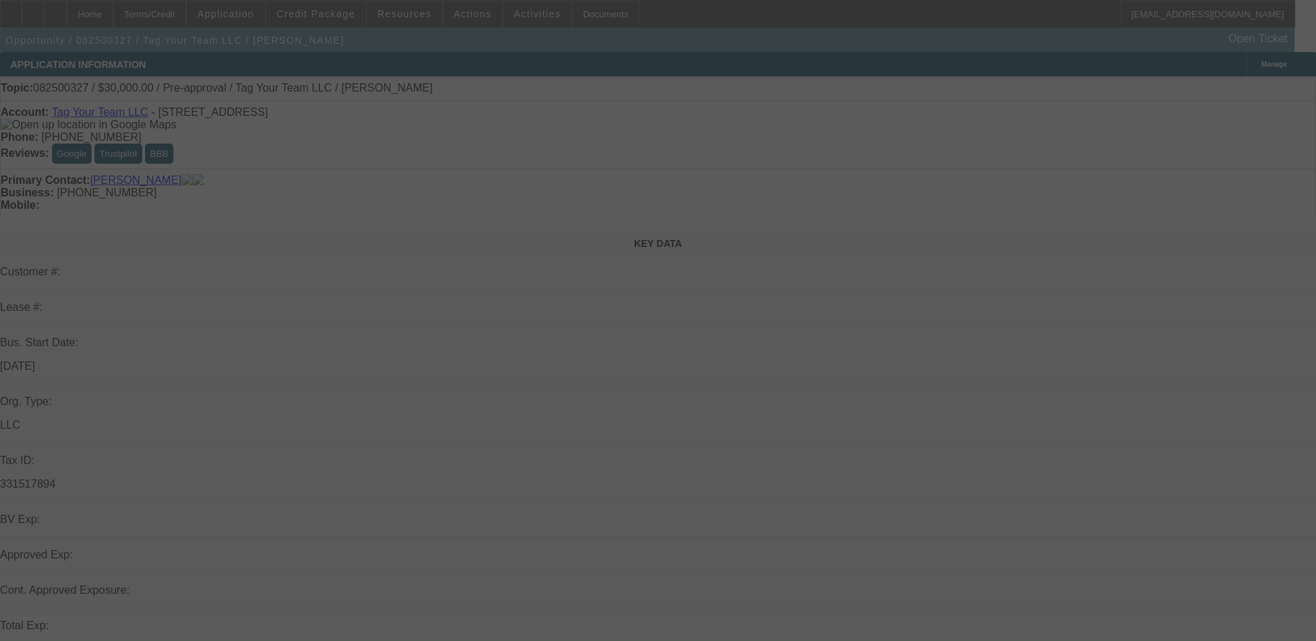
select select "0"
select select "2"
select select "0.1"
select select "4"
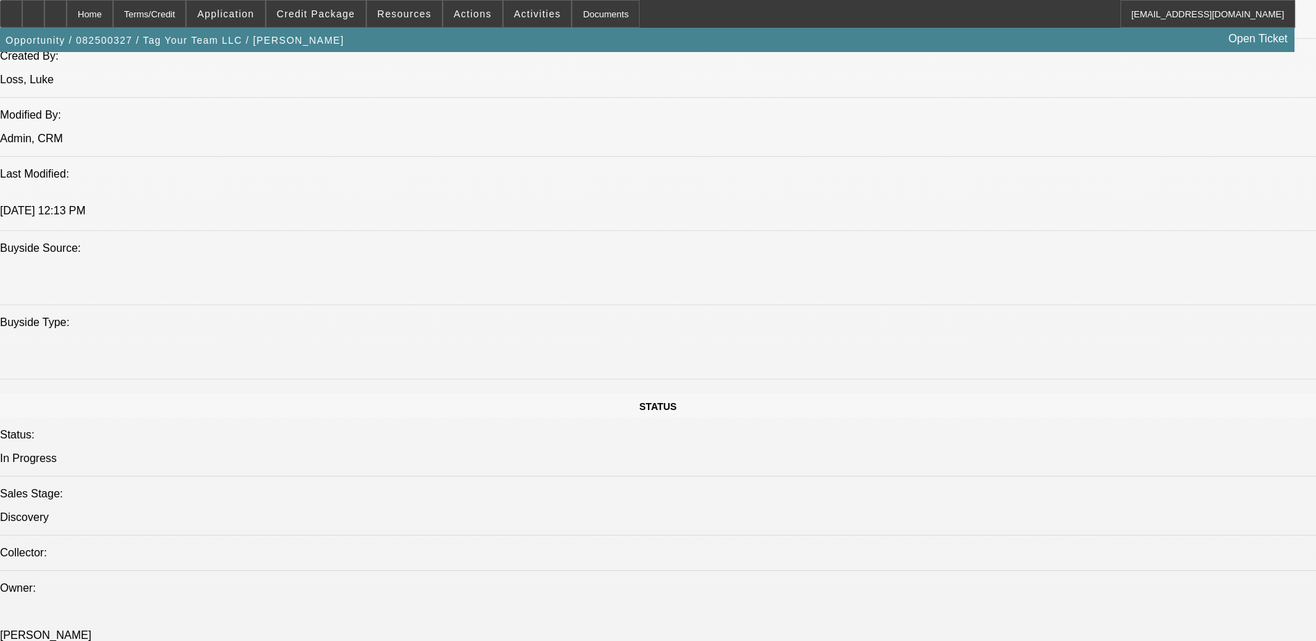
scroll to position [1318, 0]
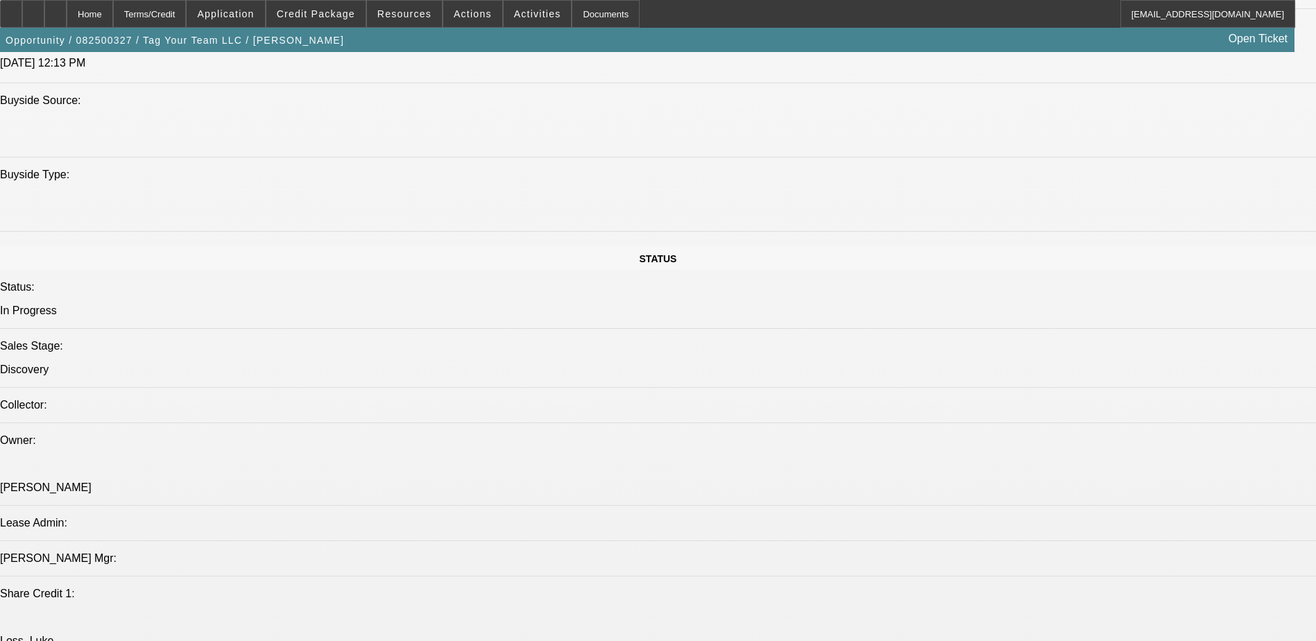
drag, startPoint x: 1061, startPoint y: 332, endPoint x: 993, endPoint y: 287, distance: 81.6
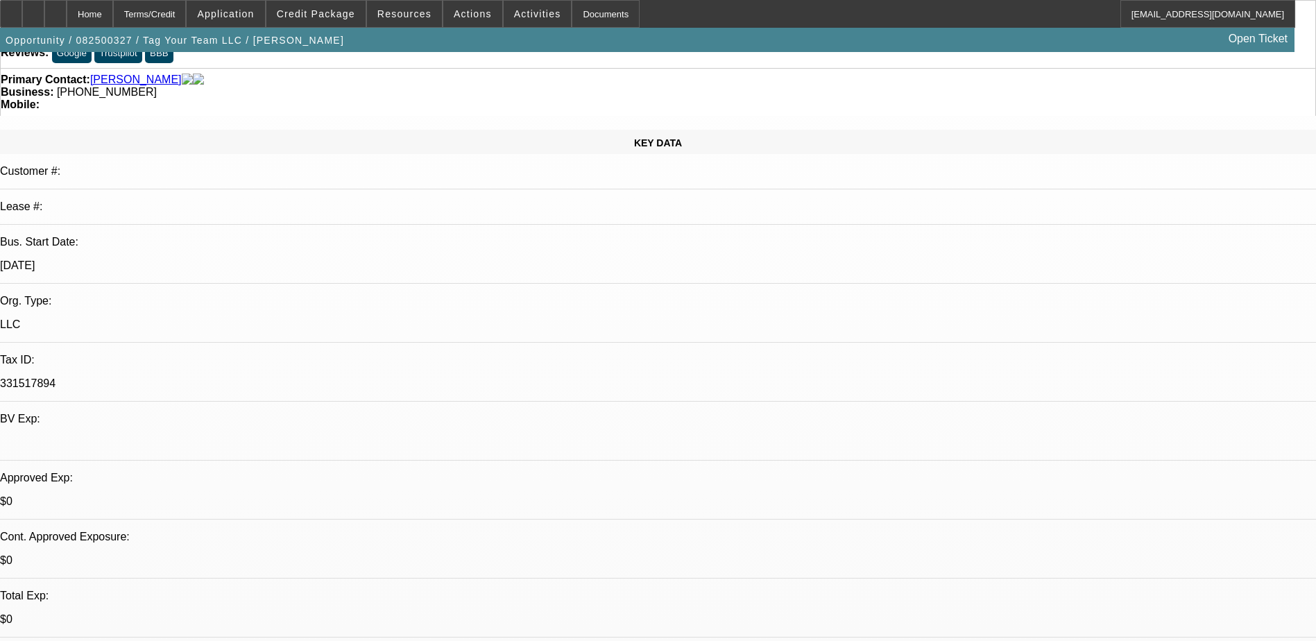
scroll to position [0, 0]
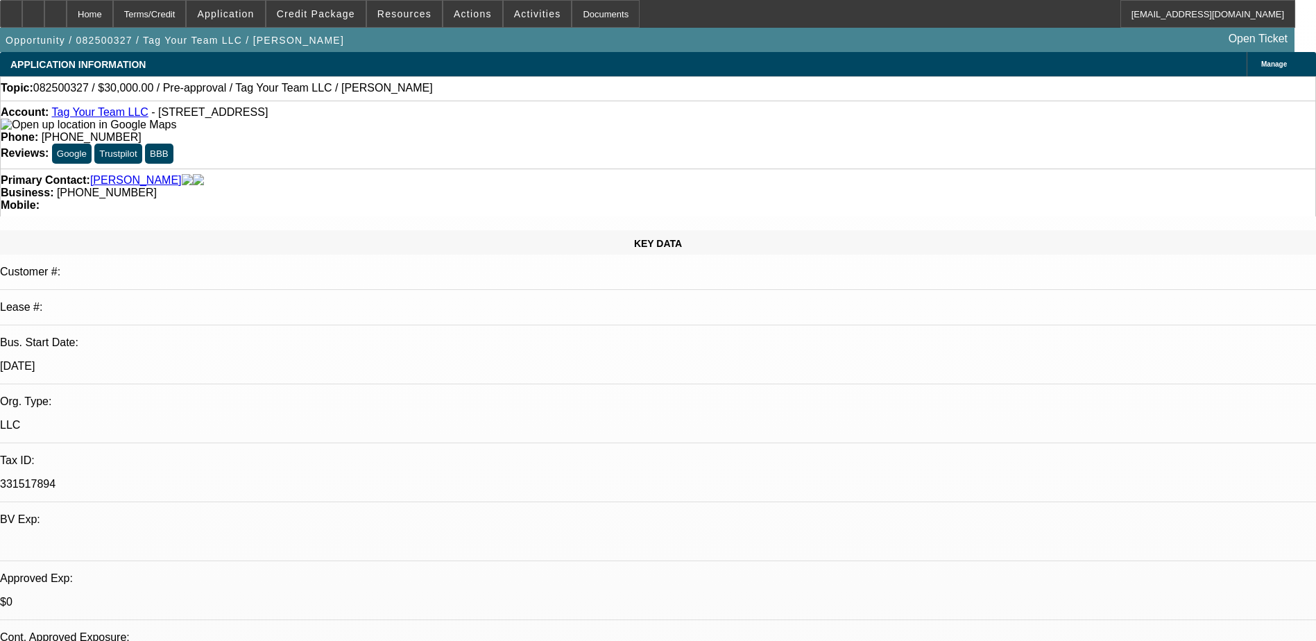
select select "0"
select select "2"
select select "0.1"
select select "1"
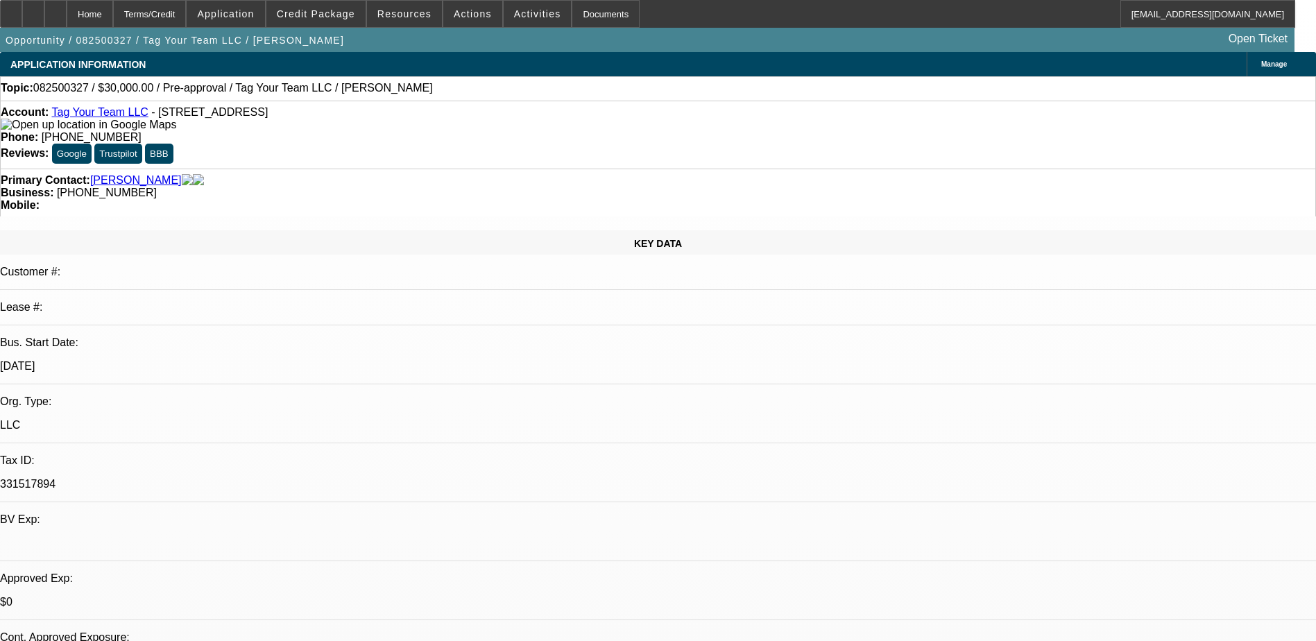
select select "2"
select select "4"
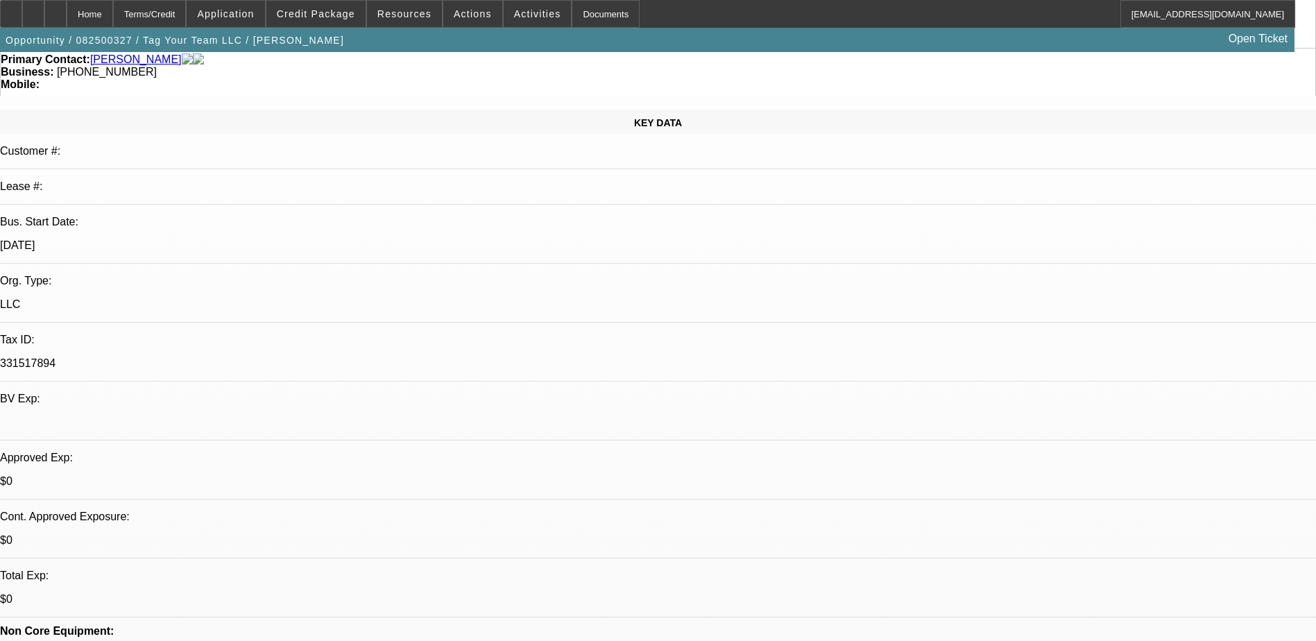
scroll to position [208, 0]
